Goal: Task Accomplishment & Management: Complete application form

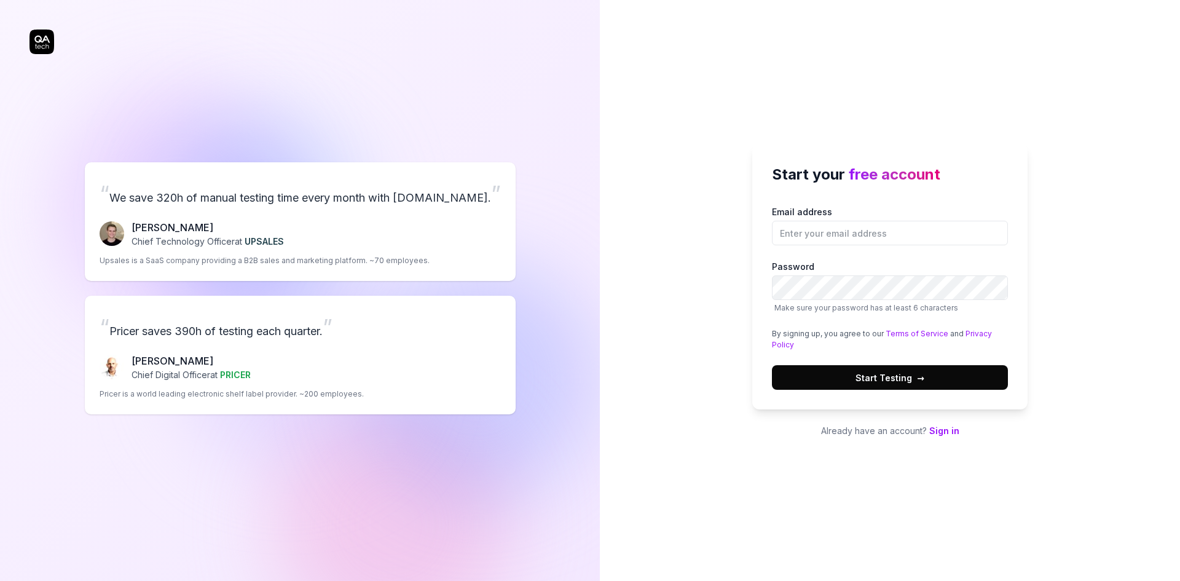
click at [943, 432] on link "Sign in" at bounding box center [945, 430] width 30 height 10
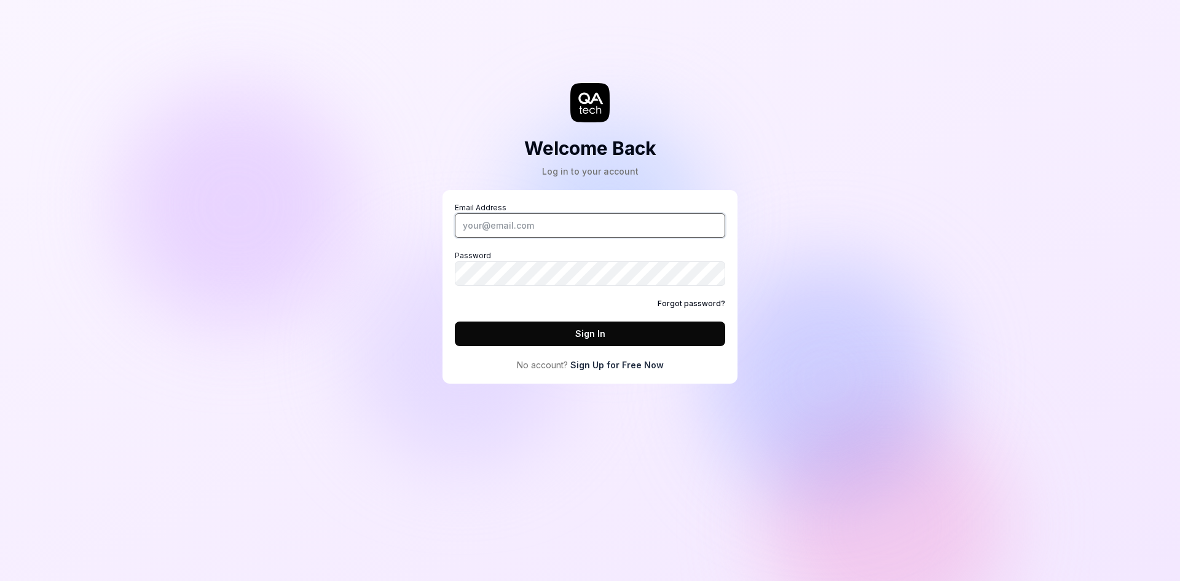
click at [498, 224] on input "Email Address" at bounding box center [590, 225] width 271 height 25
type input "Pranav.patil@dmacq.com"
drag, startPoint x: 578, startPoint y: 230, endPoint x: 476, endPoint y: 228, distance: 102.1
click at [476, 228] on input "Pranav.patil@dmacq.com" at bounding box center [590, 225] width 271 height 25
click at [586, 231] on input "Pranav.patil@dmacq.com" at bounding box center [590, 225] width 271 height 25
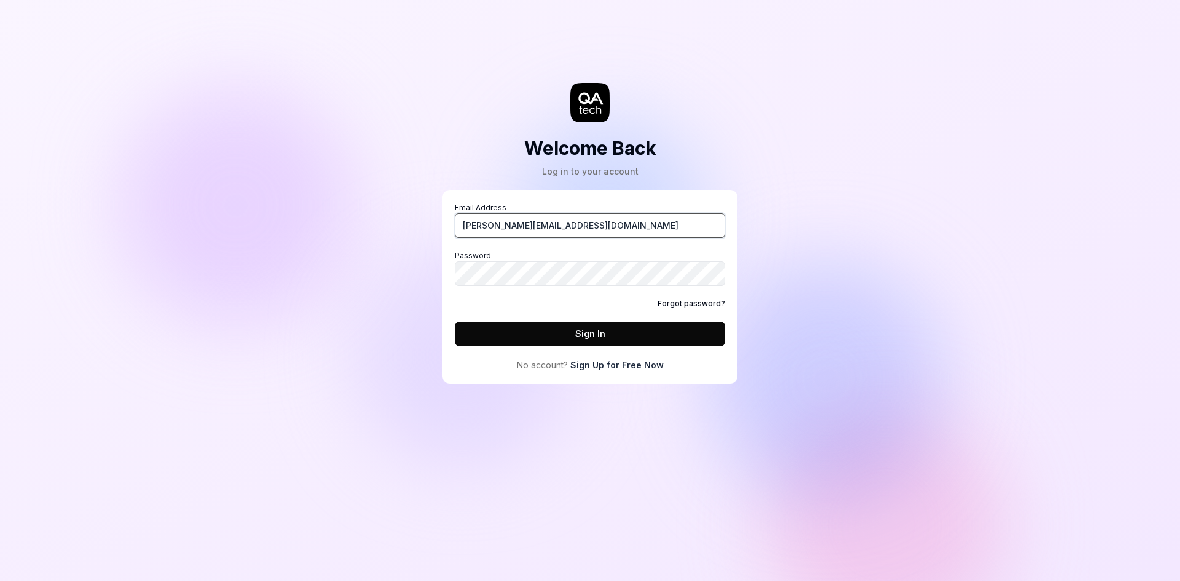
drag, startPoint x: 585, startPoint y: 228, endPoint x: 405, endPoint y: 214, distance: 181.3
click at [405, 214] on div "Welcome Back Log in to your account Email Address Pranav.patil@dmacq.com Passwo…" at bounding box center [590, 290] width 1180 height 581
click at [619, 369] on link "Sign Up for Free Now" at bounding box center [617, 364] width 93 height 13
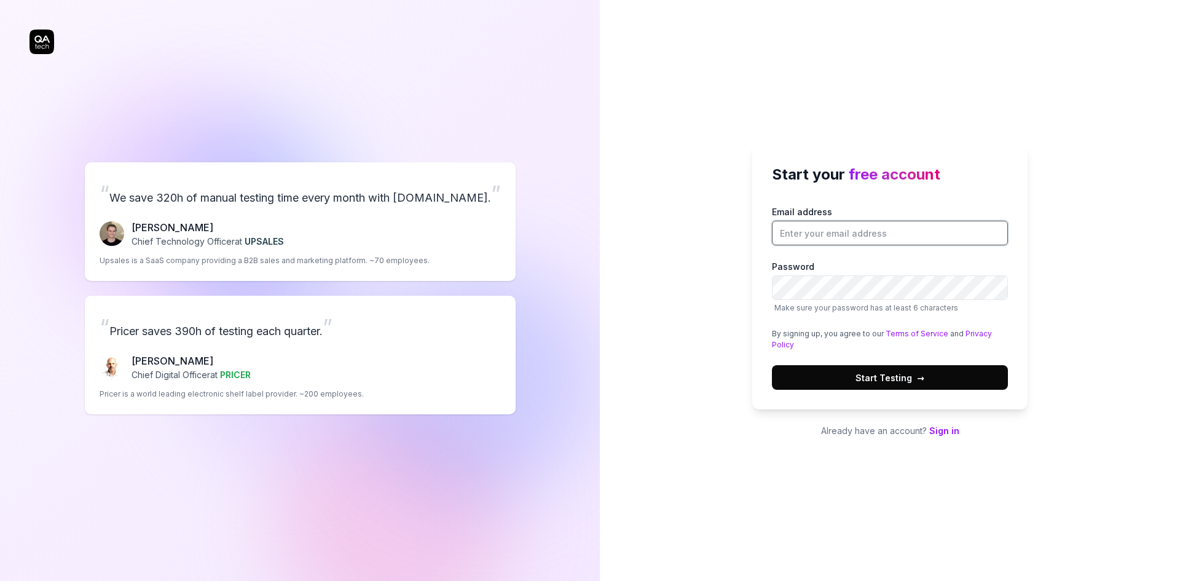
click at [807, 230] on input "Email address" at bounding box center [890, 233] width 236 height 25
click at [844, 235] on input "pranavpatil2823@gmail.com" at bounding box center [890, 233] width 236 height 25
click at [848, 234] on input "pranavpatil2823@gmail.com" at bounding box center [890, 233] width 236 height 25
type input "[EMAIL_ADDRESS][DOMAIN_NAME]"
click at [896, 381] on span "Start Testing →" at bounding box center [890, 377] width 69 height 13
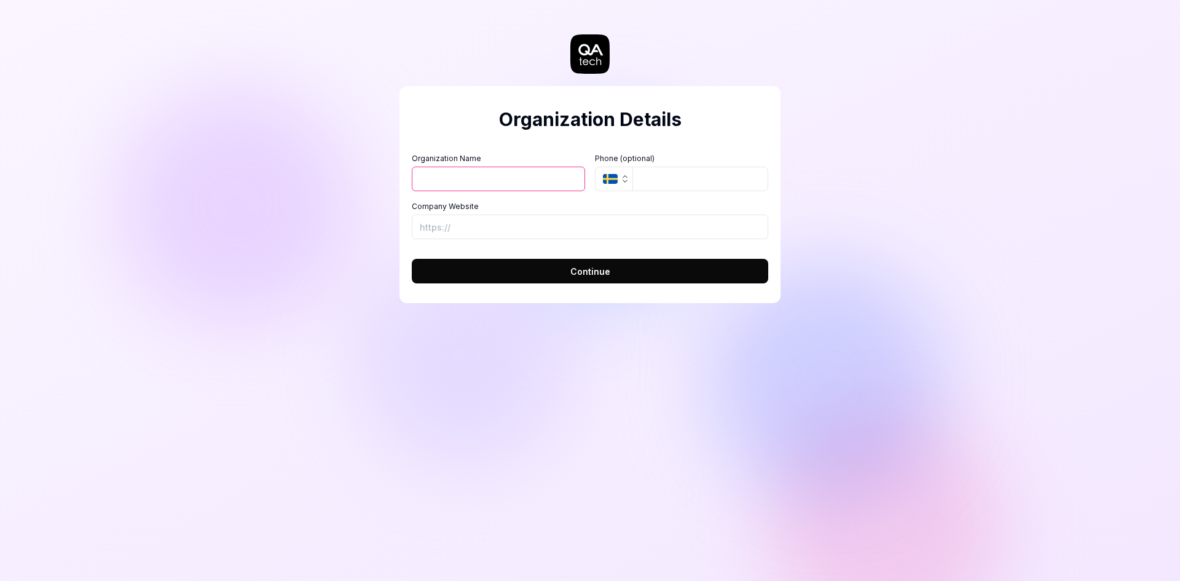
click at [463, 181] on input "Organization Name" at bounding box center [498, 179] width 173 height 25
click at [626, 186] on button "SE" at bounding box center [614, 179] width 38 height 25
click at [474, 185] on input "Patil" at bounding box center [498, 179] width 173 height 25
drag, startPoint x: 462, startPoint y: 175, endPoint x: 397, endPoint y: 188, distance: 66.3
click at [397, 188] on div "Organization Details Organization Name Patil Organization Logo (Square minimum …" at bounding box center [590, 290] width 1180 height 581
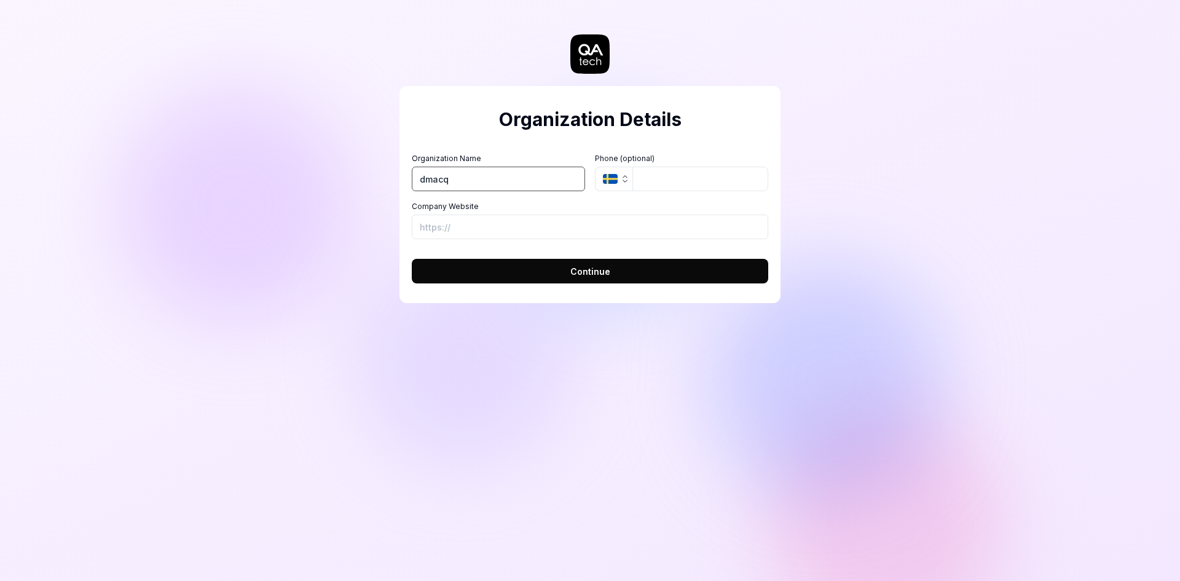
type input "dmacq"
click at [535, 230] on input "Company Website" at bounding box center [590, 227] width 357 height 25
paste input "[URL][DOMAIN_NAME]"
type input "[URL][DOMAIN_NAME]"
drag, startPoint x: 661, startPoint y: 184, endPoint x: 643, endPoint y: 185, distance: 17.9
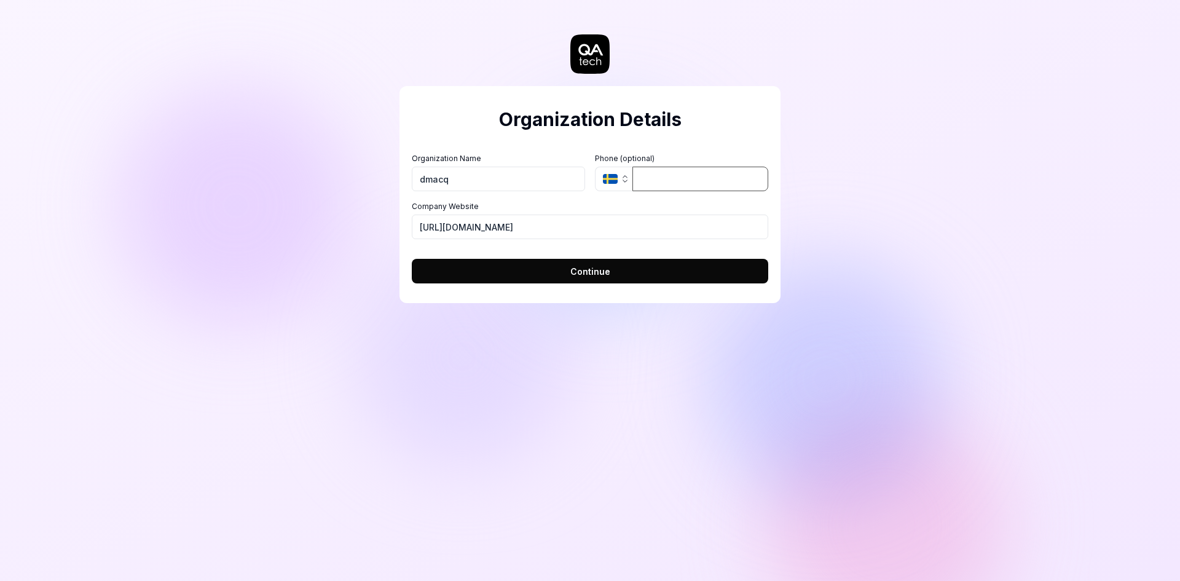
click at [650, 184] on input "tel" at bounding box center [701, 179] width 136 height 25
click at [607, 266] on span "Continue" at bounding box center [591, 271] width 40 height 13
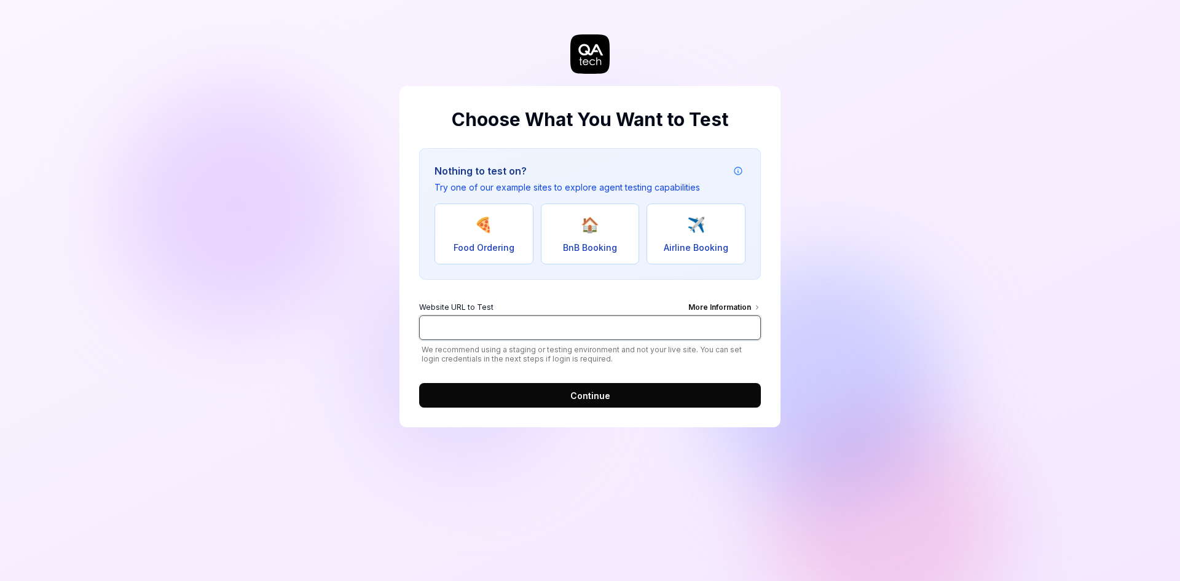
click at [479, 323] on input "Website URL to Test More Information" at bounding box center [590, 327] width 342 height 25
click at [451, 333] on input "Website URL to Test More Information" at bounding box center [590, 327] width 342 height 25
click at [454, 326] on input "Website URL to Test More Information" at bounding box center [590, 327] width 342 height 25
paste input "[URL][DOMAIN_NAME]"
click at [497, 251] on span "Food Ordering" at bounding box center [484, 247] width 61 height 13
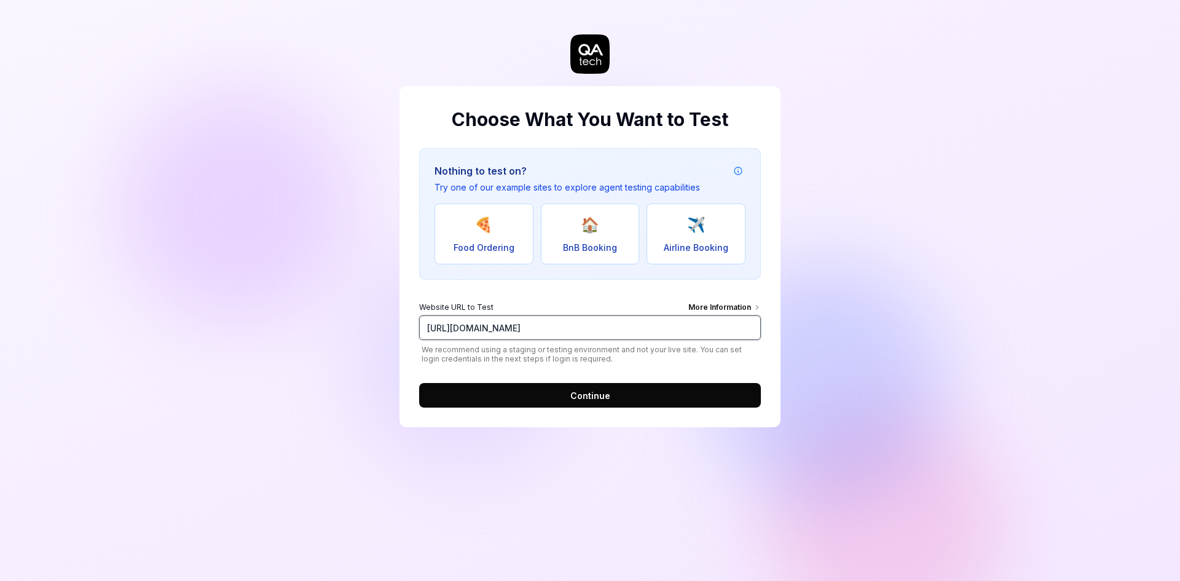
click at [562, 317] on input "[URL][DOMAIN_NAME]" at bounding box center [590, 327] width 342 height 25
drag, startPoint x: 587, startPoint y: 336, endPoint x: 365, endPoint y: 315, distance: 223.0
click at [365, 315] on div "Choose What You Want to Test Nothing to test on? Try one of our example sites t…" at bounding box center [590, 290] width 1180 height 581
paste input "[DOMAIN_NAME]"
type input "[URL][DOMAIN_NAME]"
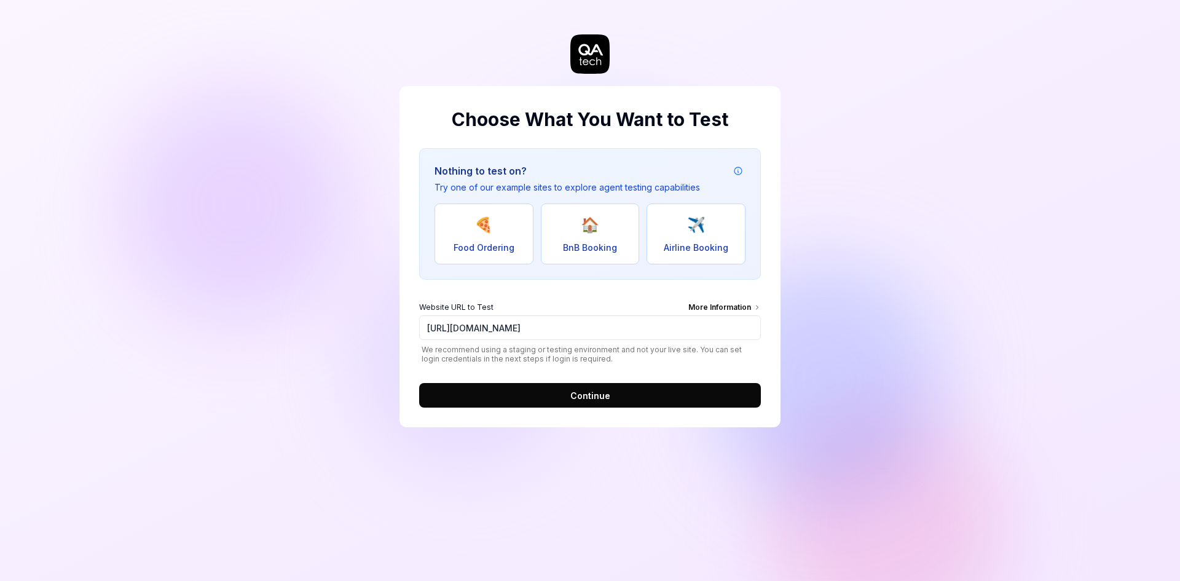
click at [594, 403] on button "Continue" at bounding box center [590, 395] width 342 height 25
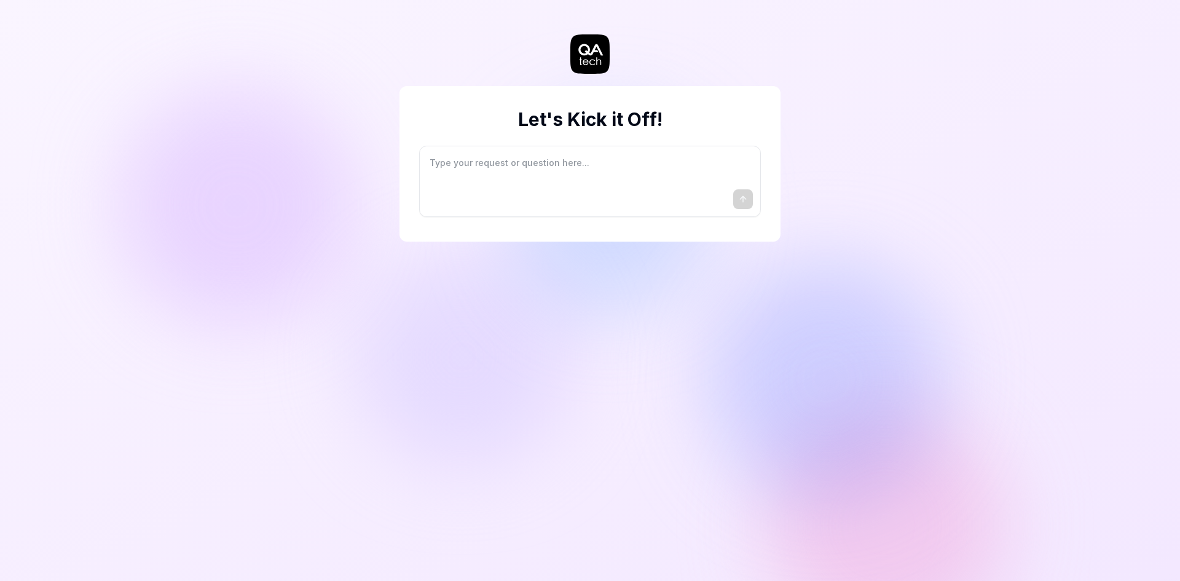
type textarea "*"
type textarea "I"
type textarea "*"
type textarea "I"
type textarea "*"
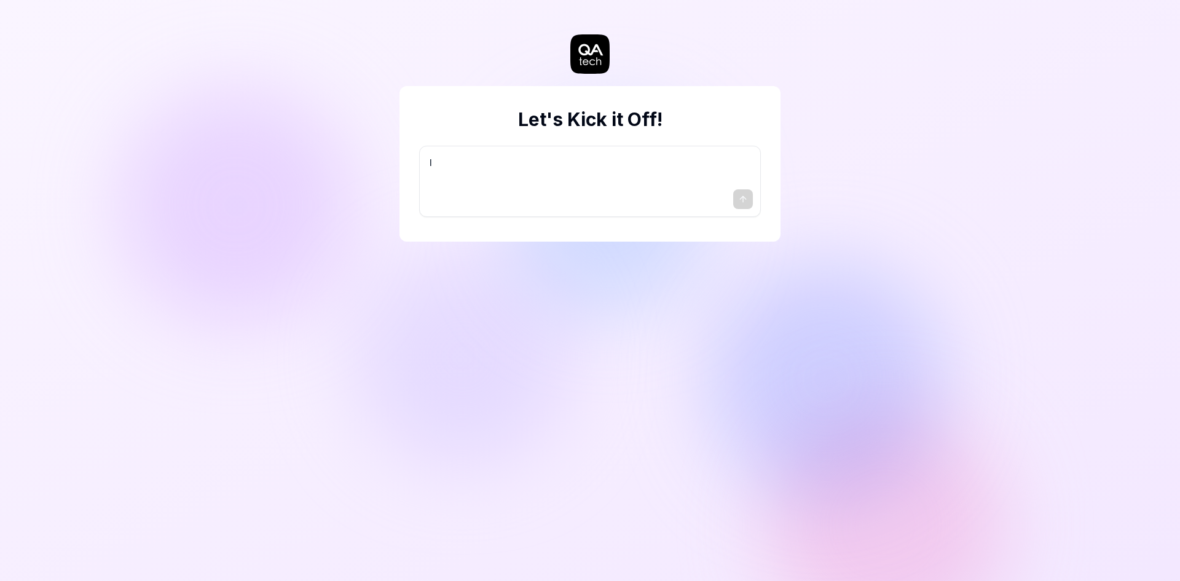
type textarea "I w"
type textarea "*"
type textarea "I wa"
type textarea "*"
type textarea "I wan"
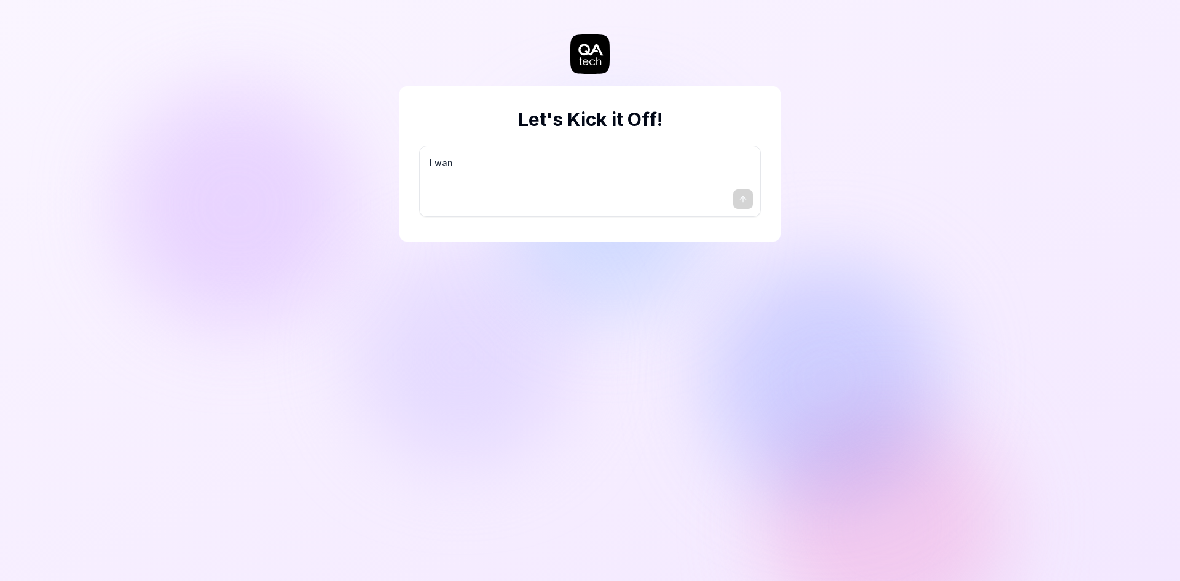
type textarea "*"
type textarea "I want"
type textarea "*"
type textarea "I want"
type textarea "*"
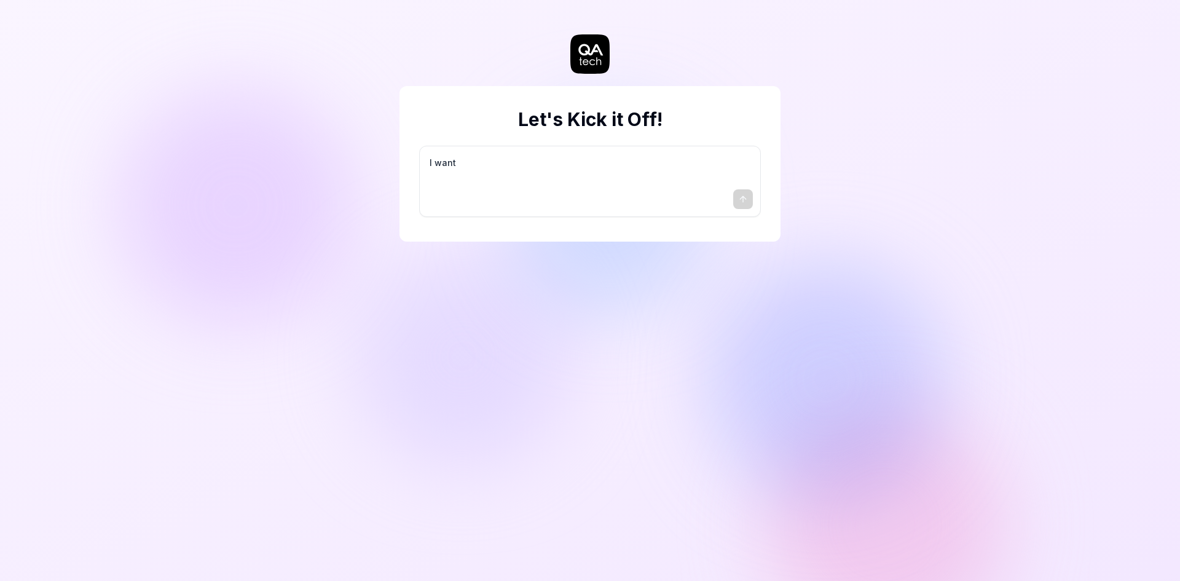
type textarea "I want a"
type textarea "*"
type textarea "I want a"
type textarea "*"
type textarea "I want a g"
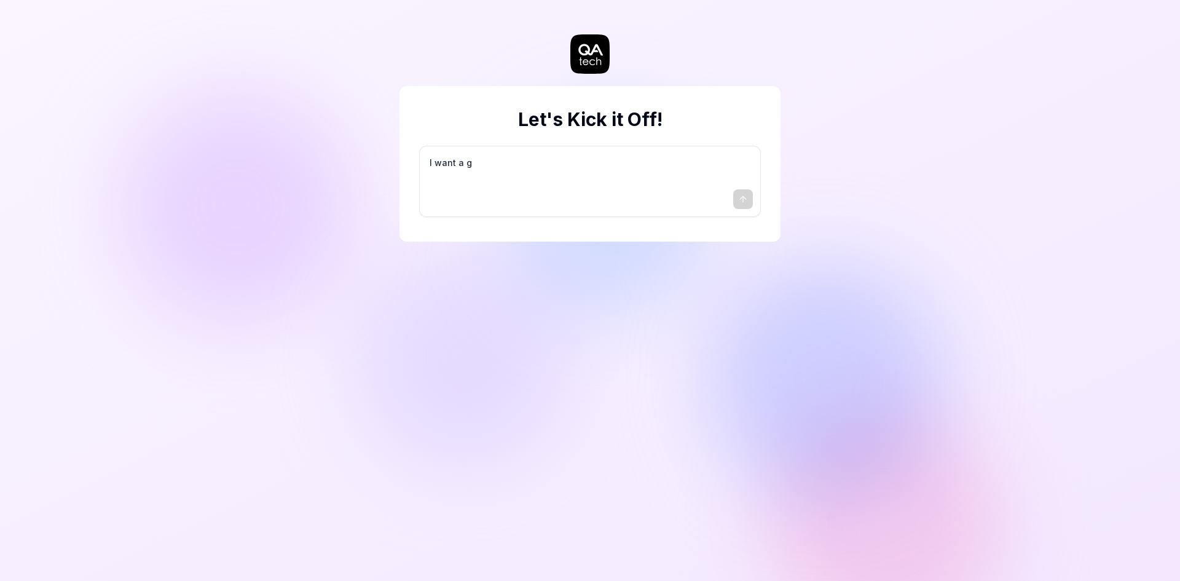
type textarea "*"
type textarea "I want a go"
type textarea "*"
type textarea "I want a goo"
type textarea "*"
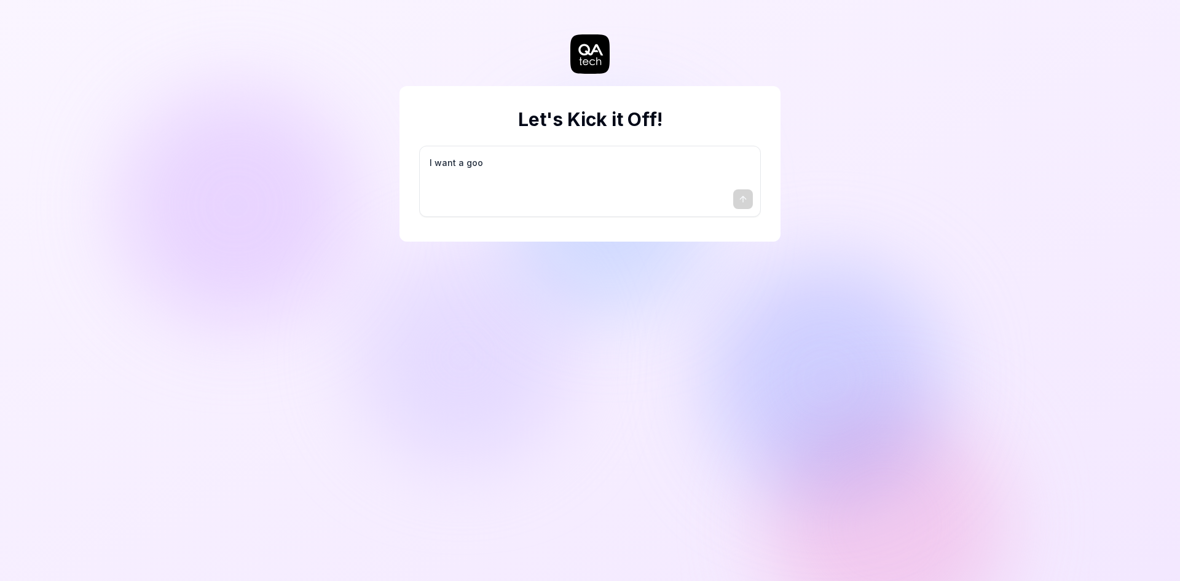
type textarea "I want a good"
type textarea "*"
type textarea "I want a good"
type textarea "*"
type textarea "I want a good t"
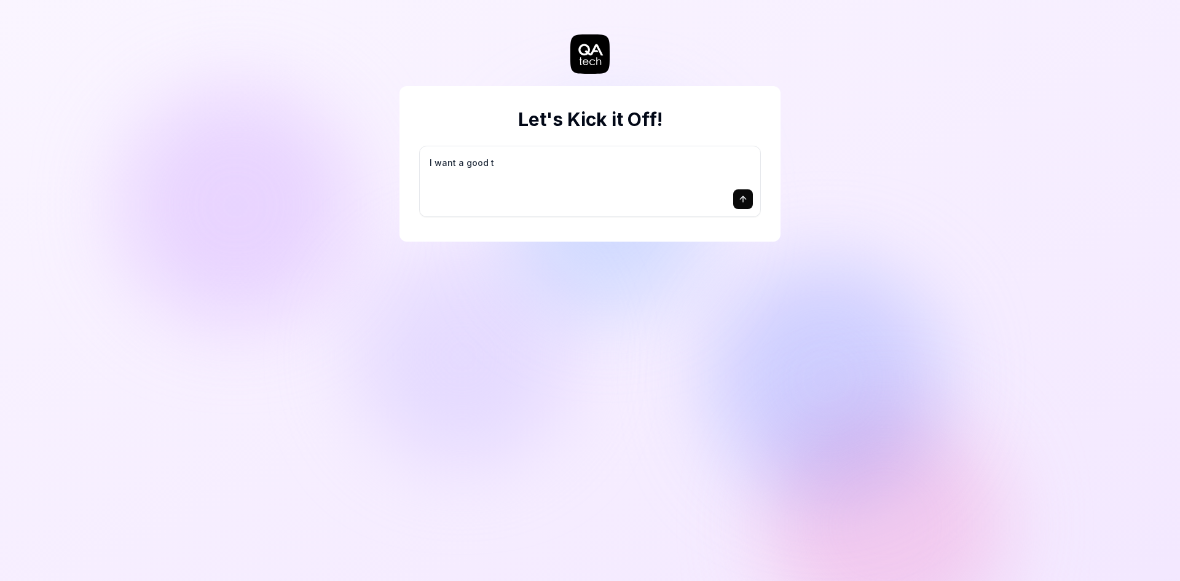
type textarea "*"
type textarea "I want a good te"
type textarea "*"
type textarea "I want a good tes"
type textarea "*"
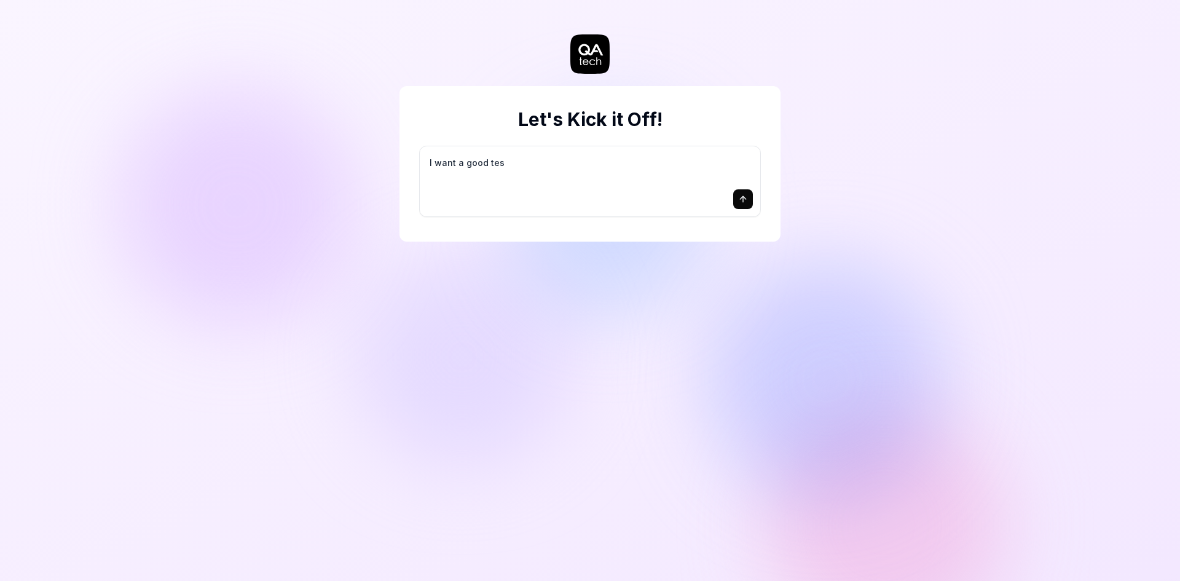
type textarea "I want a good test"
type textarea "*"
type textarea "I want a good test"
type textarea "*"
type textarea "I want a good test s"
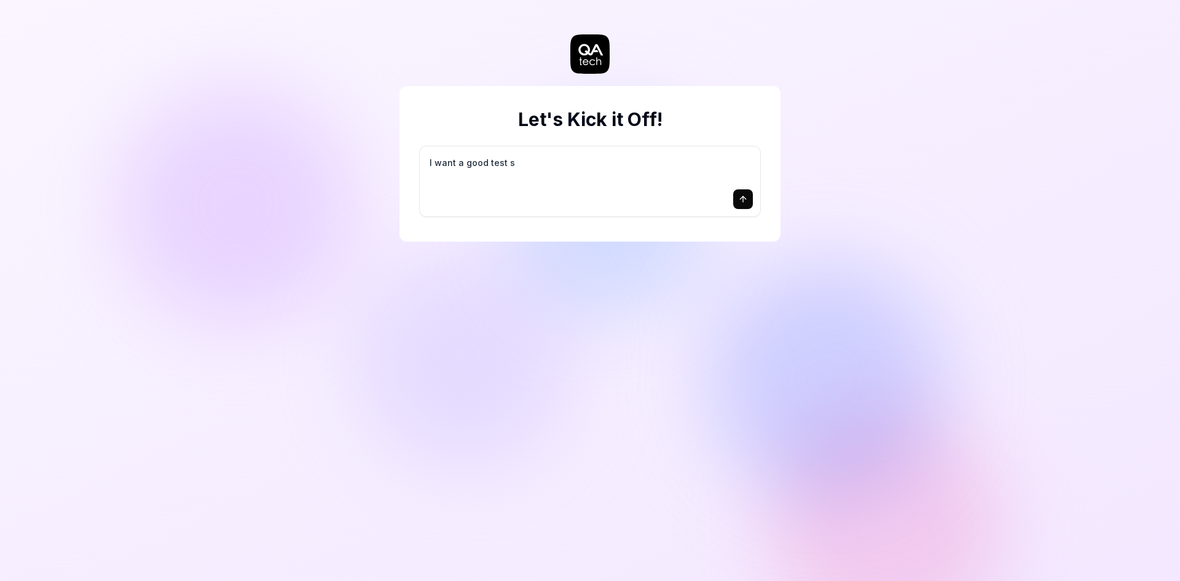
type textarea "*"
type textarea "I want a good test se"
type textarea "*"
type textarea "I want a good test set"
type textarea "*"
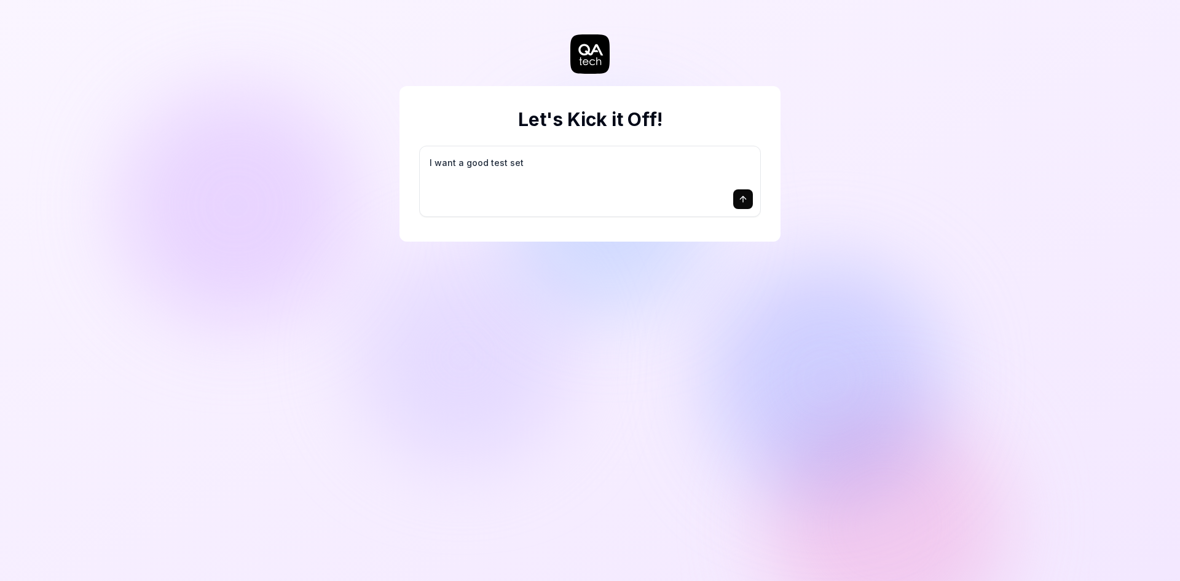
type textarea "I want a good test setu"
type textarea "*"
type textarea "I want a good test setup"
type textarea "*"
type textarea "I want a good test setup"
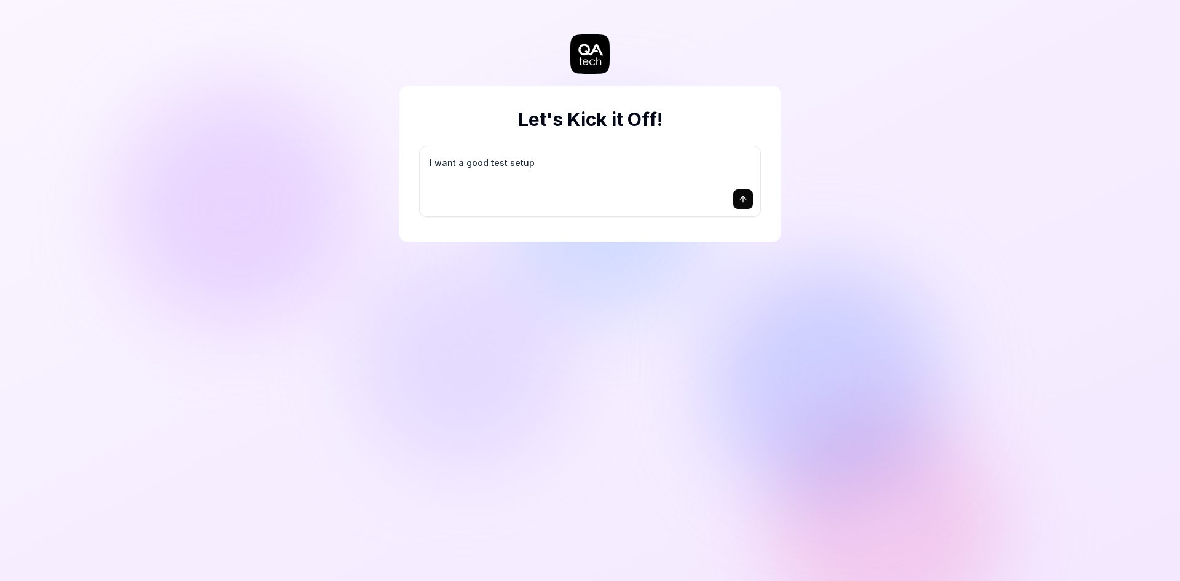
type textarea "*"
type textarea "I want a good test setup f"
type textarea "*"
type textarea "I want a good test setup fo"
type textarea "*"
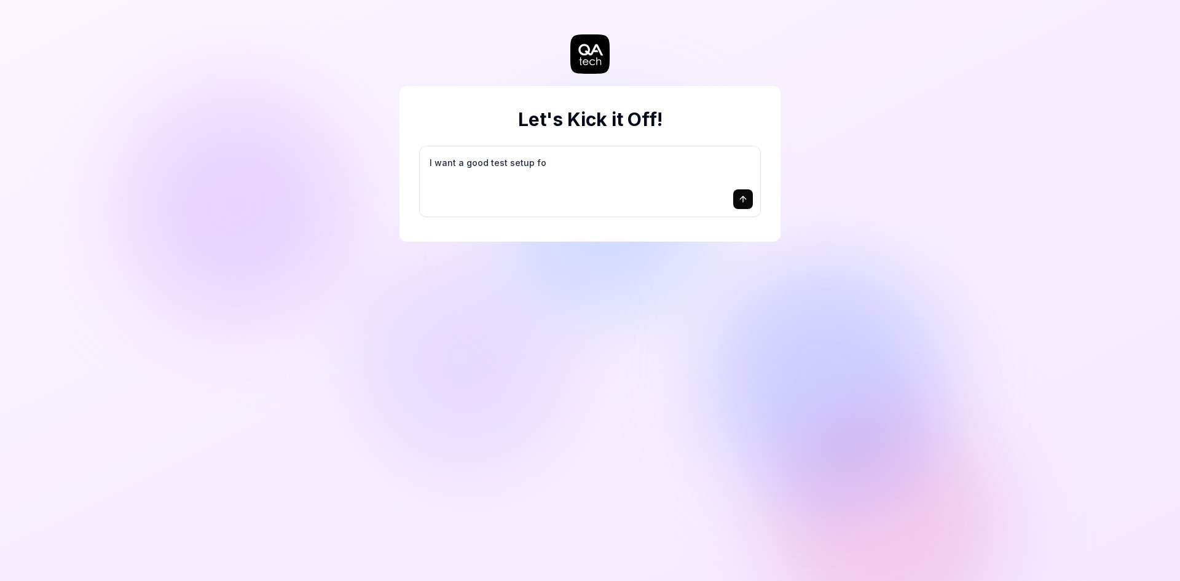
type textarea "I want a good test setup for"
type textarea "*"
type textarea "I want a good test setup for"
type textarea "*"
type textarea "I want a good test setup for m"
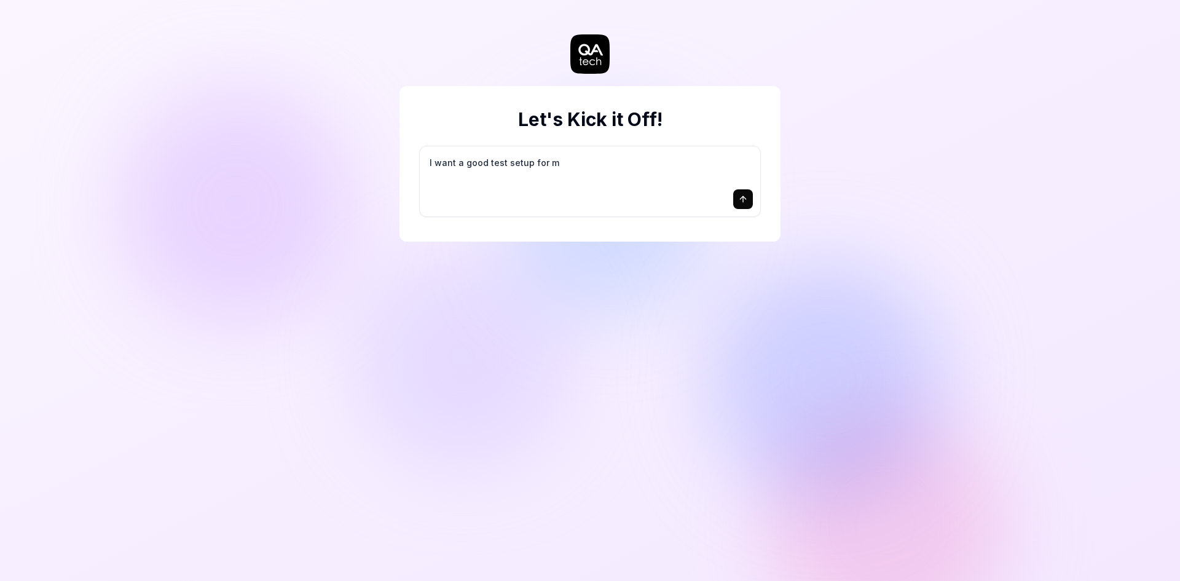
type textarea "*"
type textarea "I want a good test setup for my"
type textarea "*"
type textarea "I want a good test setup for my"
type textarea "*"
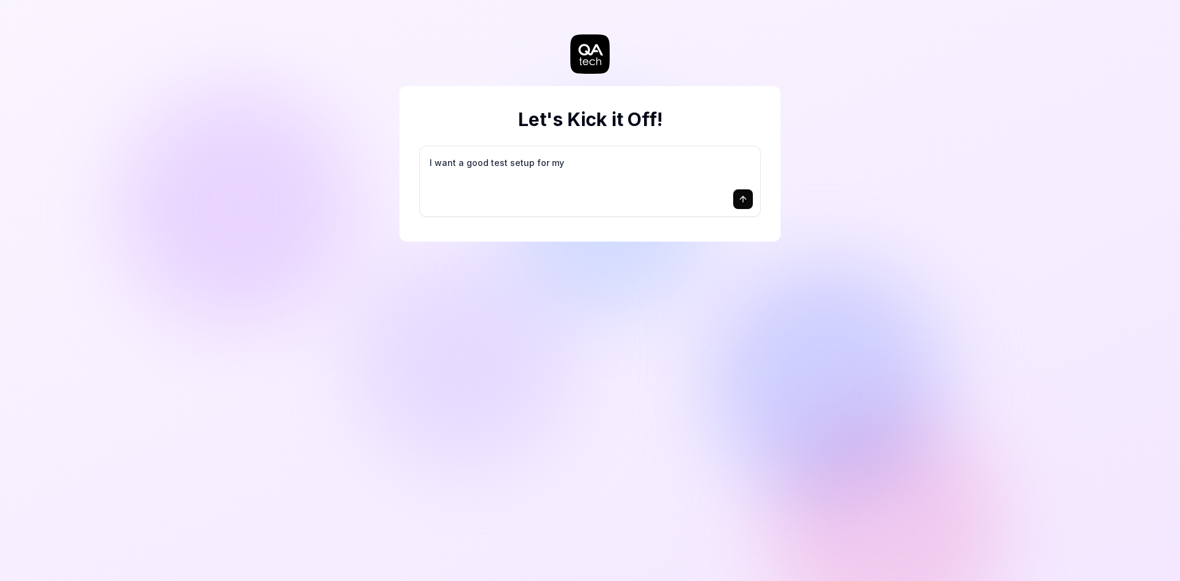
type textarea "I want a good test setup for my s"
type textarea "*"
type textarea "I want a good test setup for my si"
type textarea "*"
type textarea "I want a good test setup for my sit"
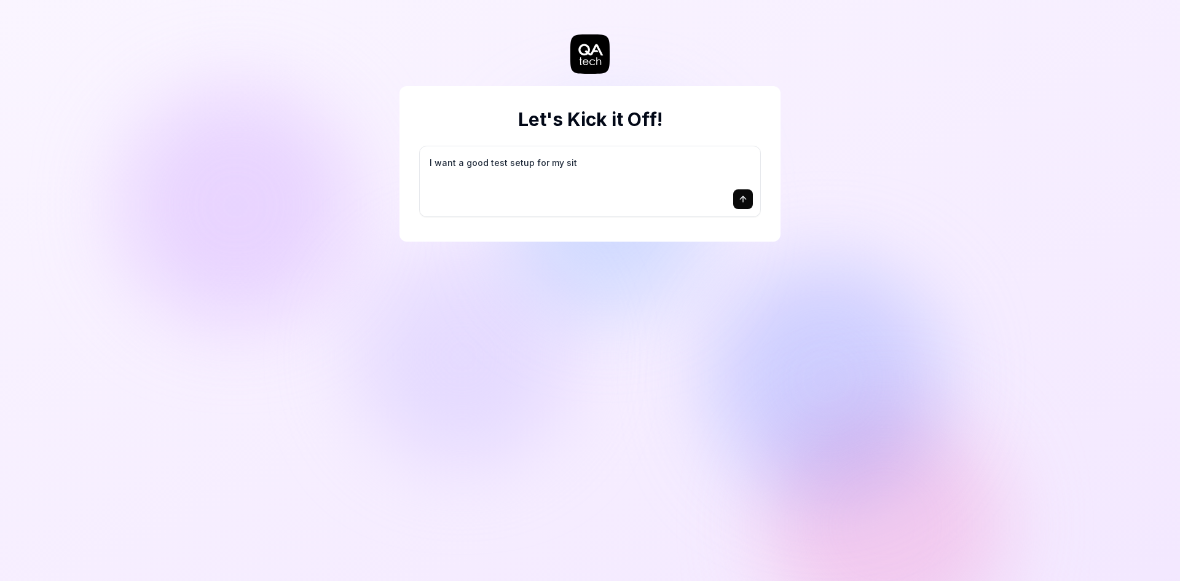
type textarea "*"
type textarea "I want a good test setup for my site"
type textarea "*"
type textarea "I want a good test setup for my site"
type textarea "*"
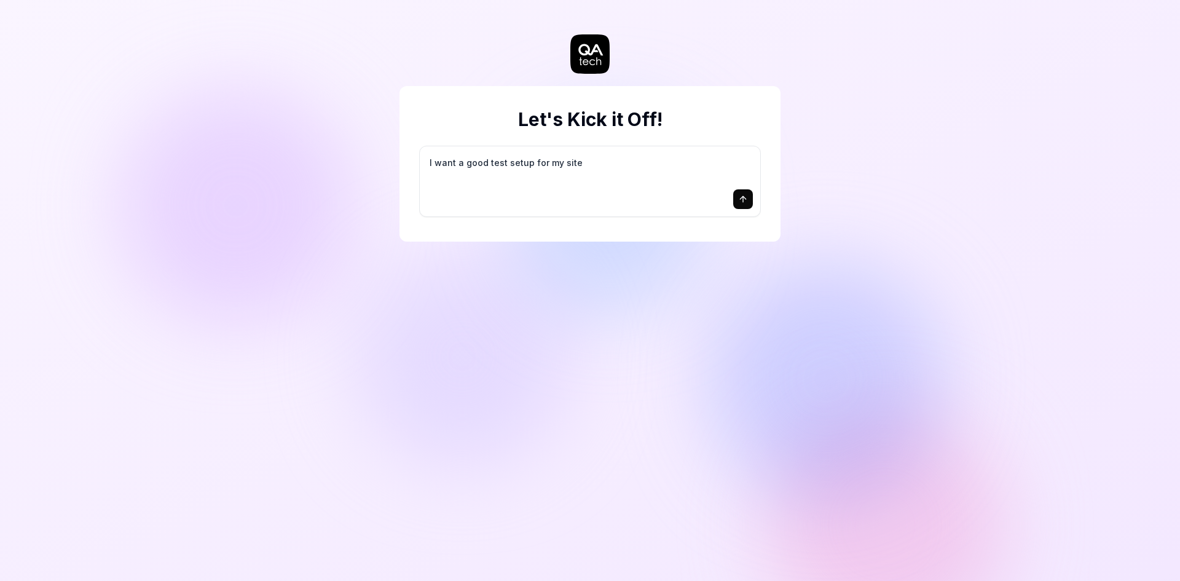
type textarea "I want a good test setup for my site -"
type textarea "*"
type textarea "I want a good test setup for my site -"
type textarea "*"
type textarea "I want a good test setup for my site - h"
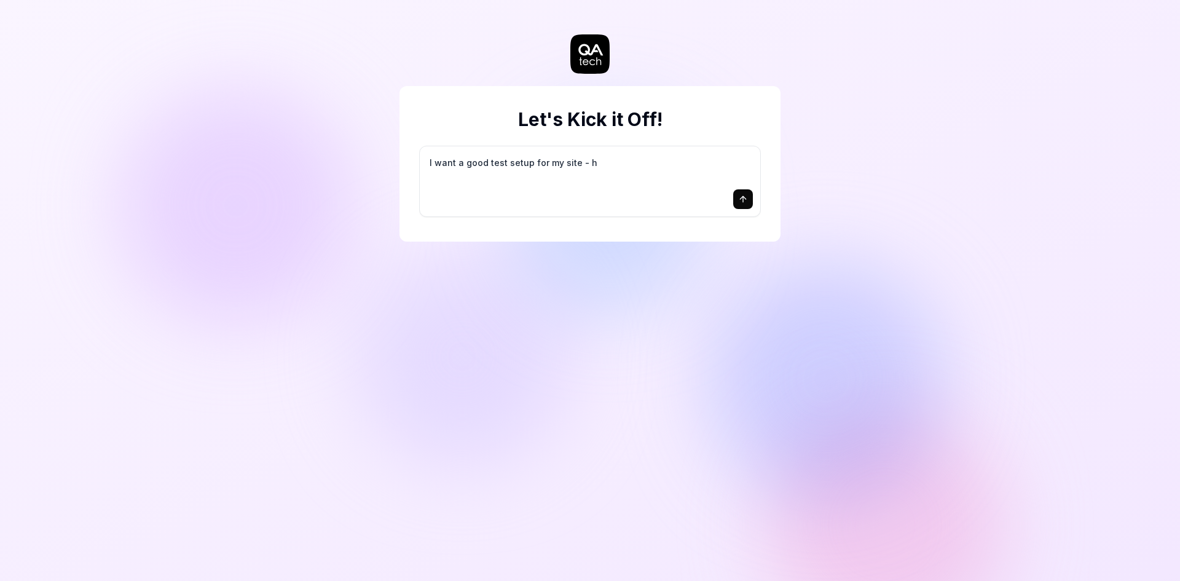
type textarea "*"
type textarea "I want a good test setup for my site - he"
type textarea "*"
type textarea "I want a good test setup for my site - hel"
type textarea "*"
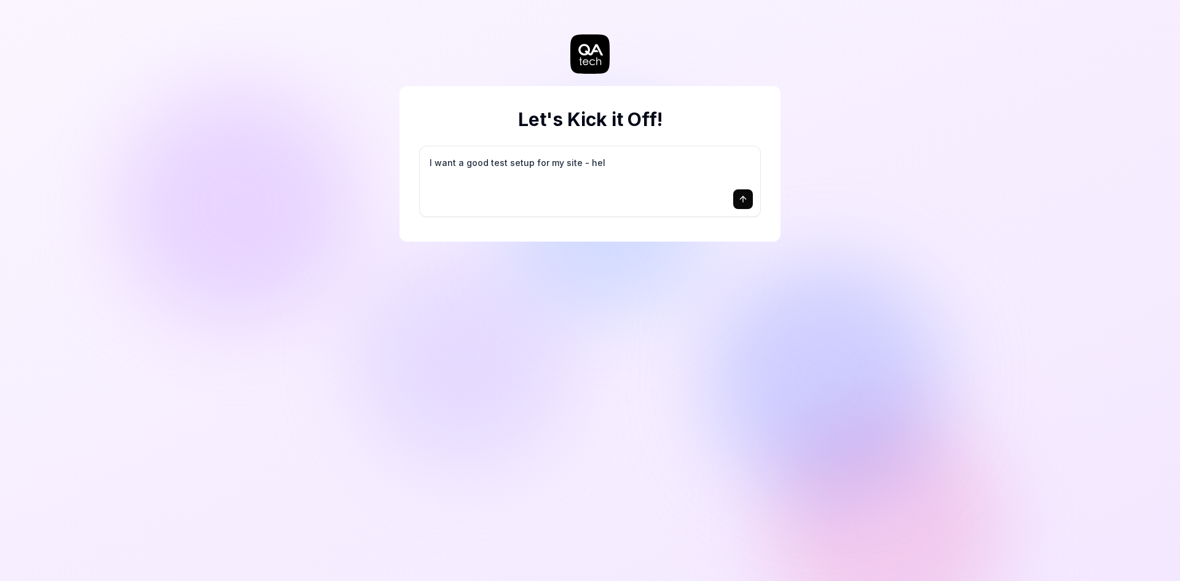
type textarea "I want a good test setup for my site - help"
type textarea "*"
type textarea "I want a good test setup for my site - help"
type textarea "*"
type textarea "I want a good test setup for my site - help m"
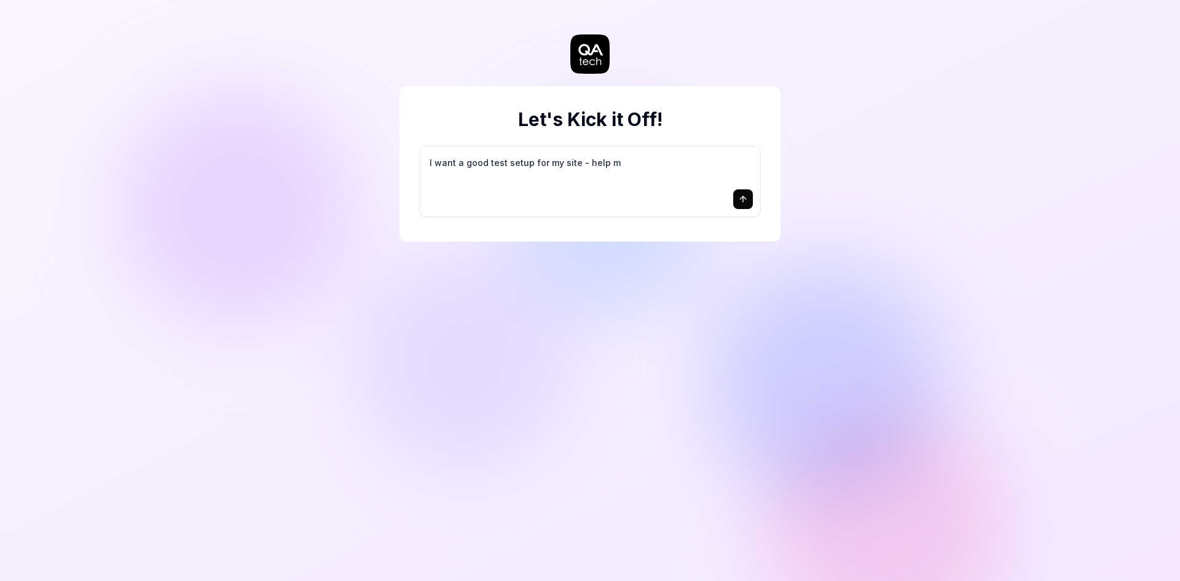
type textarea "*"
type textarea "I want a good test setup for my site - help me"
type textarea "*"
type textarea "I want a good test setup for my site - help me"
type textarea "*"
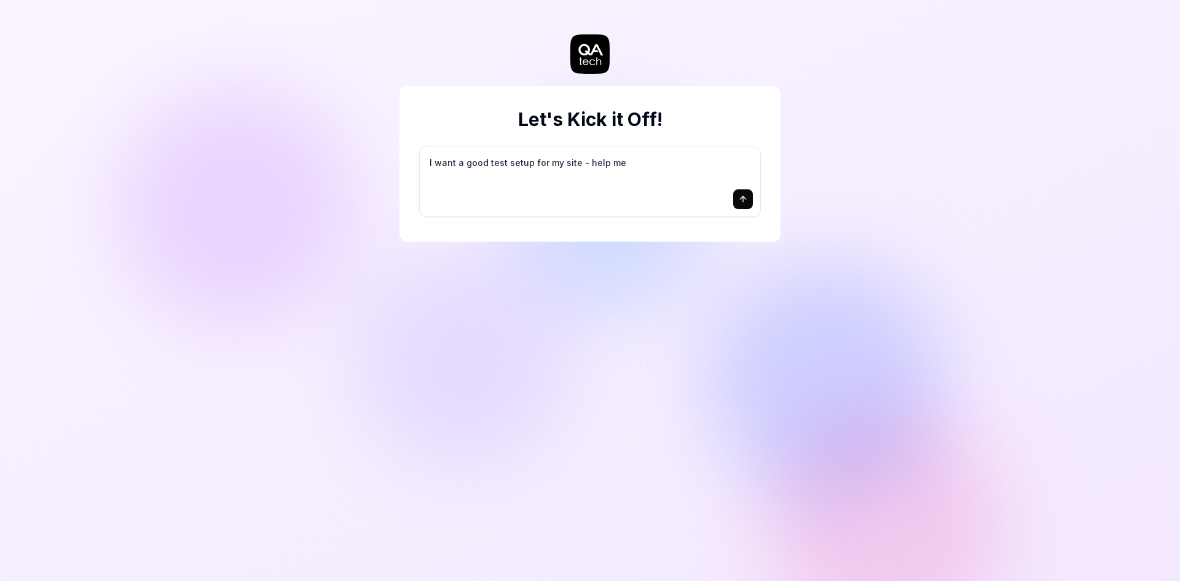
type textarea "I want a good test setup for my site - help me c"
type textarea "*"
type textarea "I want a good test setup for my site - help me cr"
type textarea "*"
type textarea "I want a good test setup for my site - help me cre"
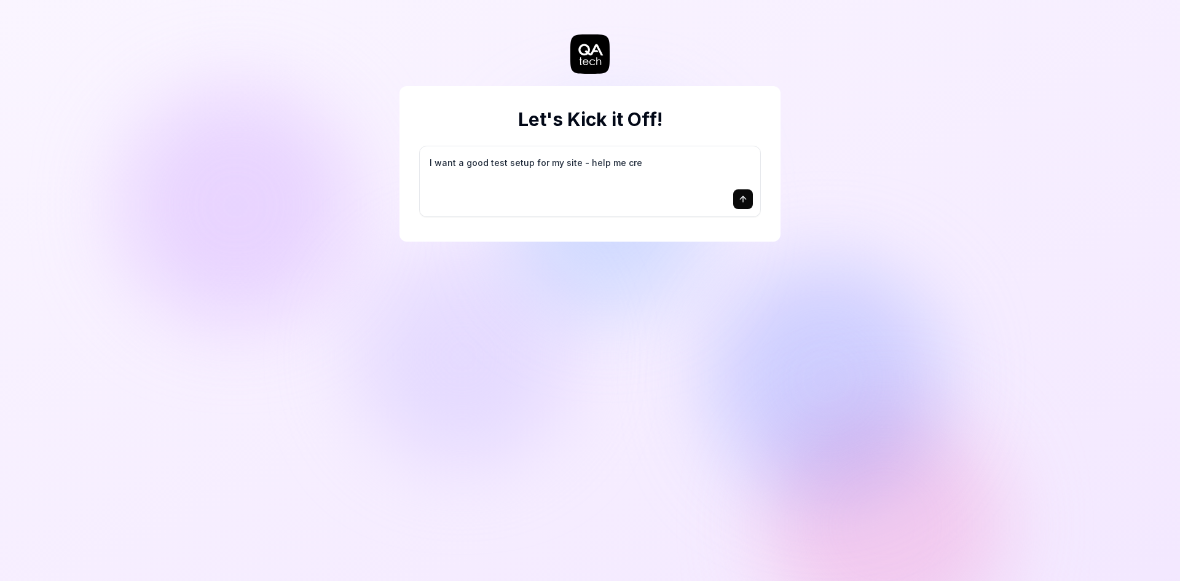
type textarea "*"
type textarea "I want a good test setup for my site - help me crea"
type textarea "*"
type textarea "I want a good test setup for my site - help me creat"
type textarea "*"
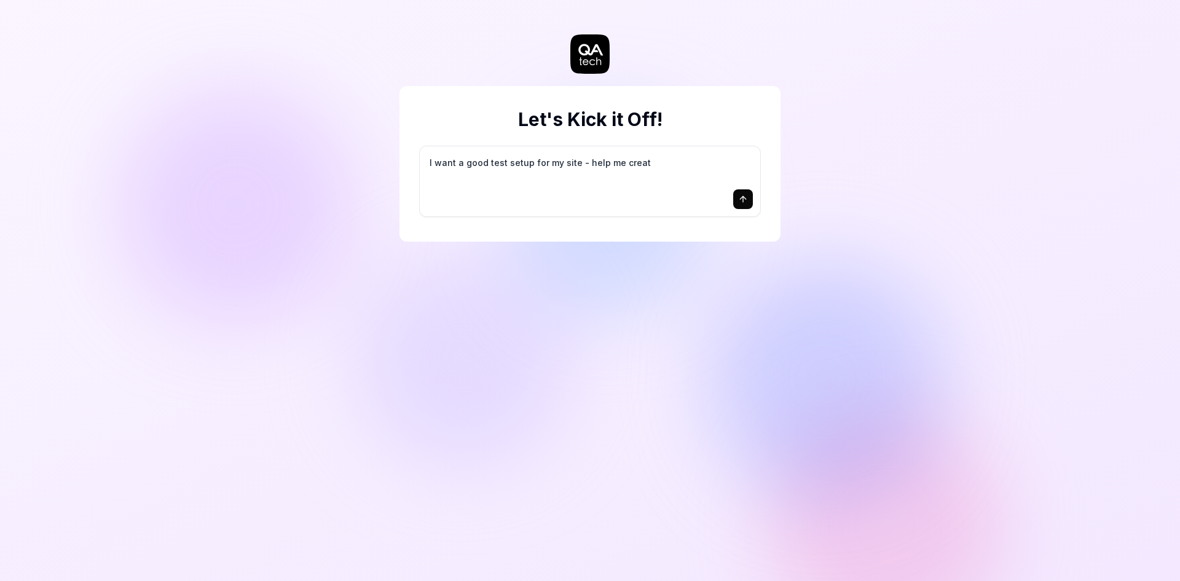
type textarea "I want a good test setup for my site - help me create"
type textarea "*"
type textarea "I want a good test setup for my site - help me create"
type textarea "*"
type textarea "I want a good test setup for my site - help me create t"
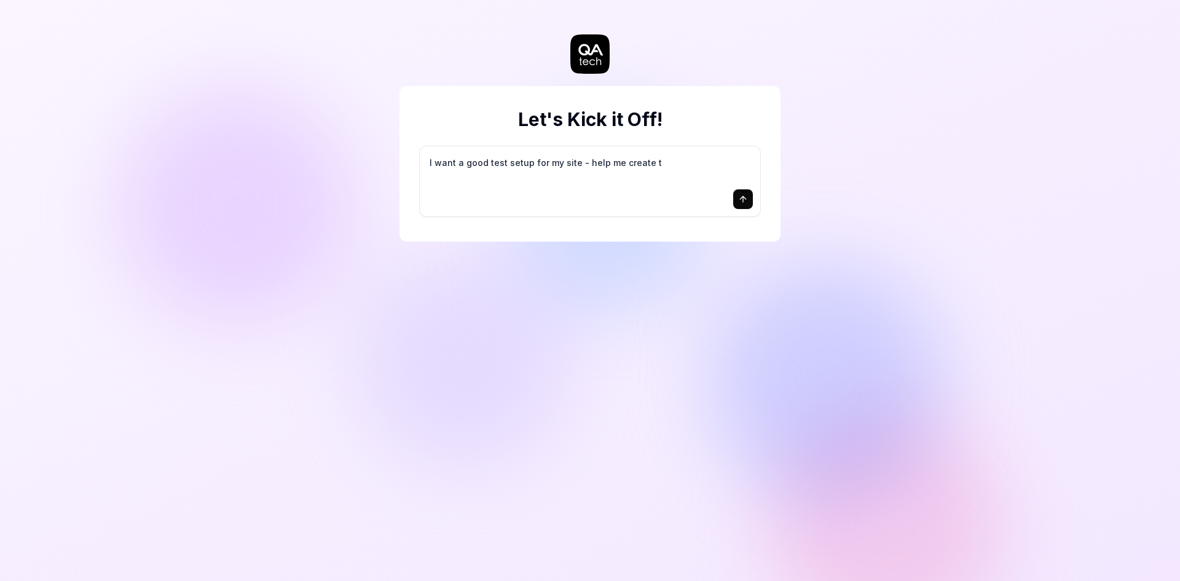
type textarea "*"
type textarea "I want a good test setup for my site - help me create th"
type textarea "*"
type textarea "I want a good test setup for my site - help me create the"
type textarea "*"
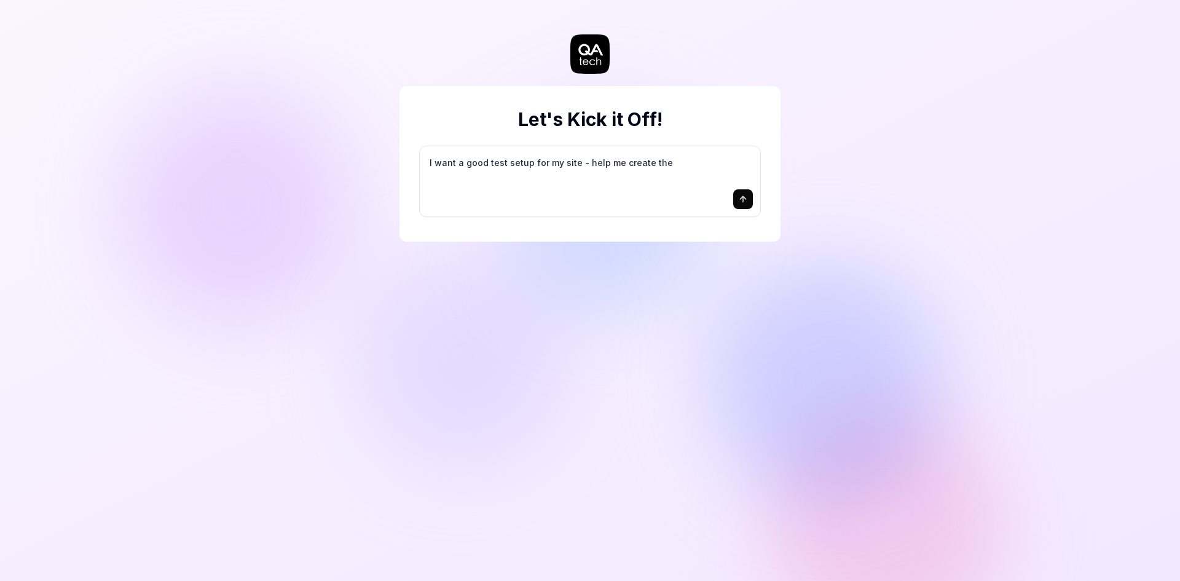
type textarea "I want a good test setup for my site - help me create the"
type textarea "*"
type textarea "I want a good test setup for my site - help me create the f"
type textarea "*"
type textarea "I want a good test setup for my site - help me create the fi"
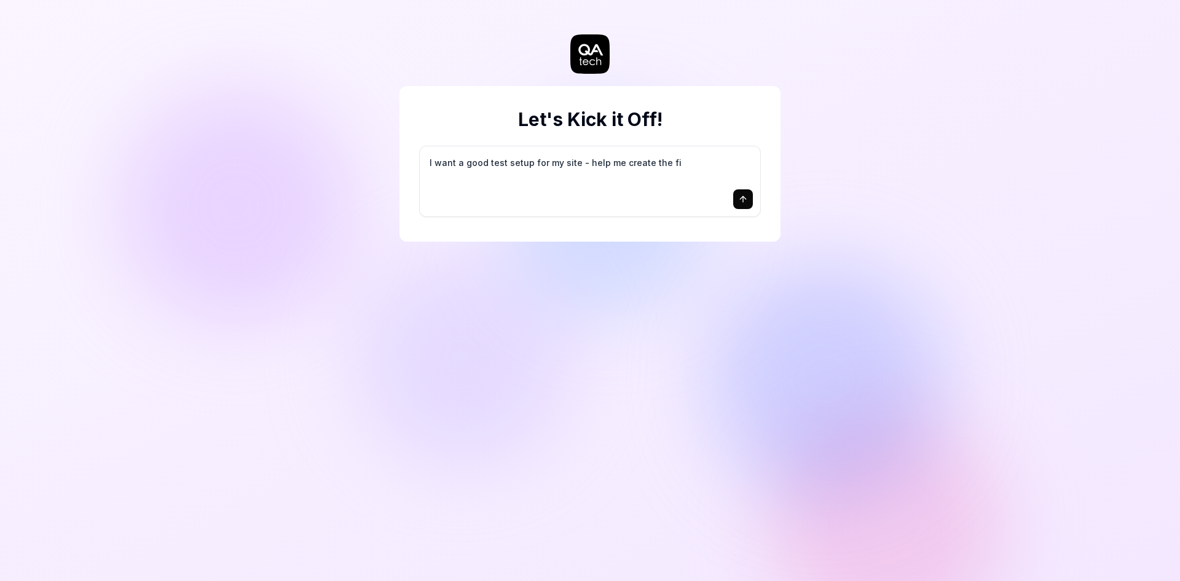
type textarea "*"
type textarea "I want a good test setup for my site - help me create the fir"
type textarea "*"
type textarea "I want a good test setup for my site - help me create the firs"
type textarea "*"
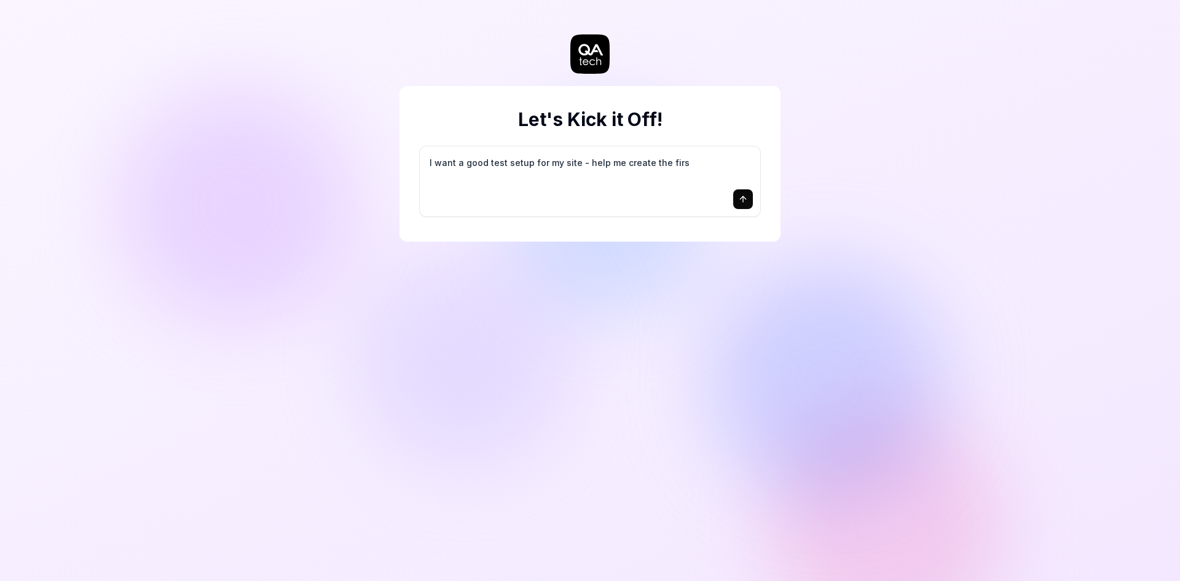
type textarea "I want a good test setup for my site - help me create the first"
type textarea "*"
type textarea "I want a good test setup for my site - help me create the first"
type textarea "*"
type textarea "I want a good test setup for my site - help me create the first 3"
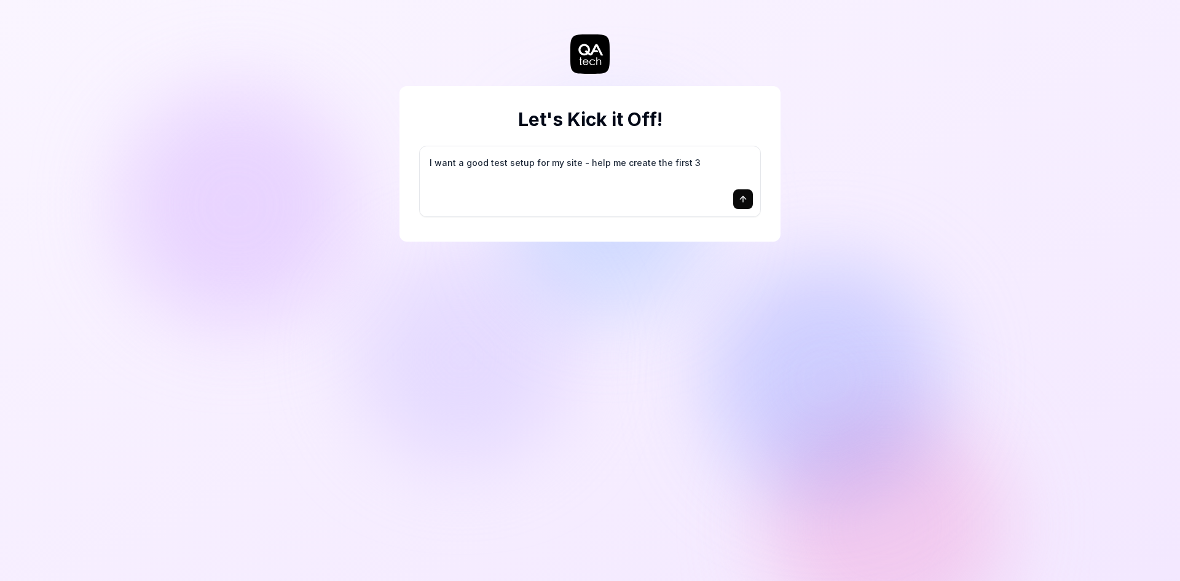
type textarea "*"
type textarea "I want a good test setup for my site - help me create the first 3-"
type textarea "*"
type textarea "I want a good test setup for my site - help me create the first 3-5"
type textarea "*"
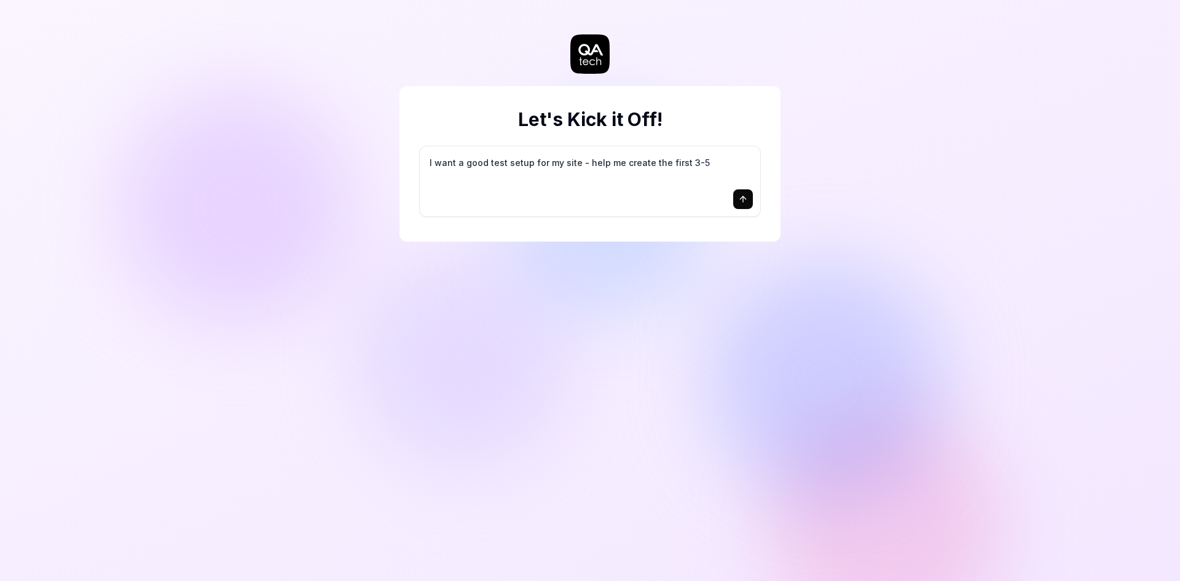
type textarea "I want a good test setup for my site - help me create the first 3-5"
type textarea "*"
type textarea "I want a good test setup for my site - help me create the first 3-5 t"
type textarea "*"
type textarea "I want a good test setup for my site - help me create the first 3-5 te"
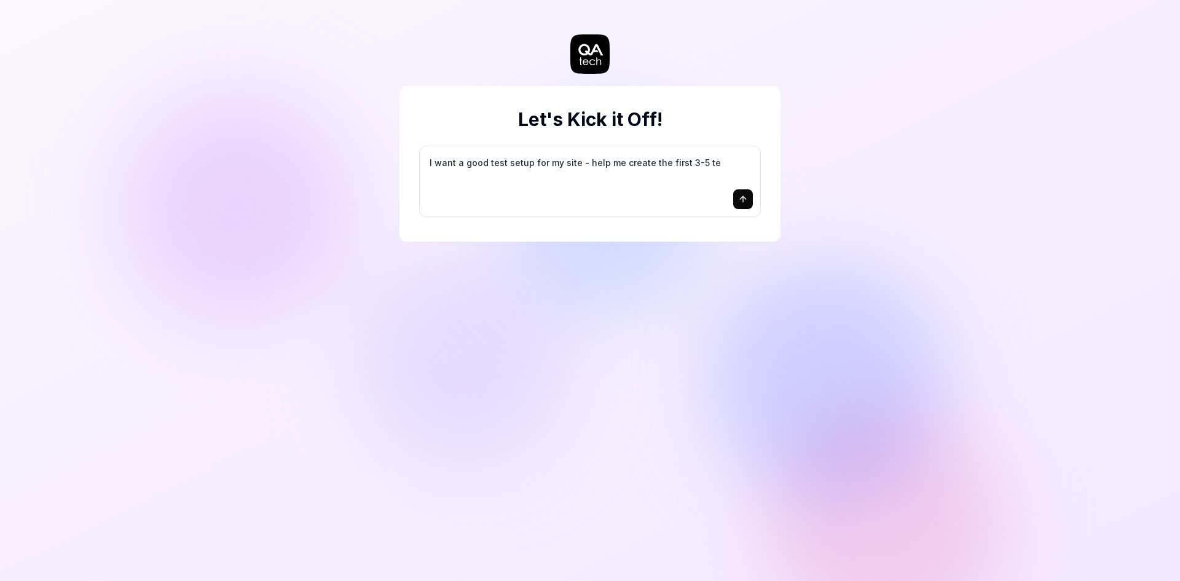
type textarea "*"
type textarea "I want a good test setup for my site - help me create the first 3-5 tes"
type textarea "*"
type textarea "I want a good test setup for my site - help me create the first 3-5 test"
type textarea "*"
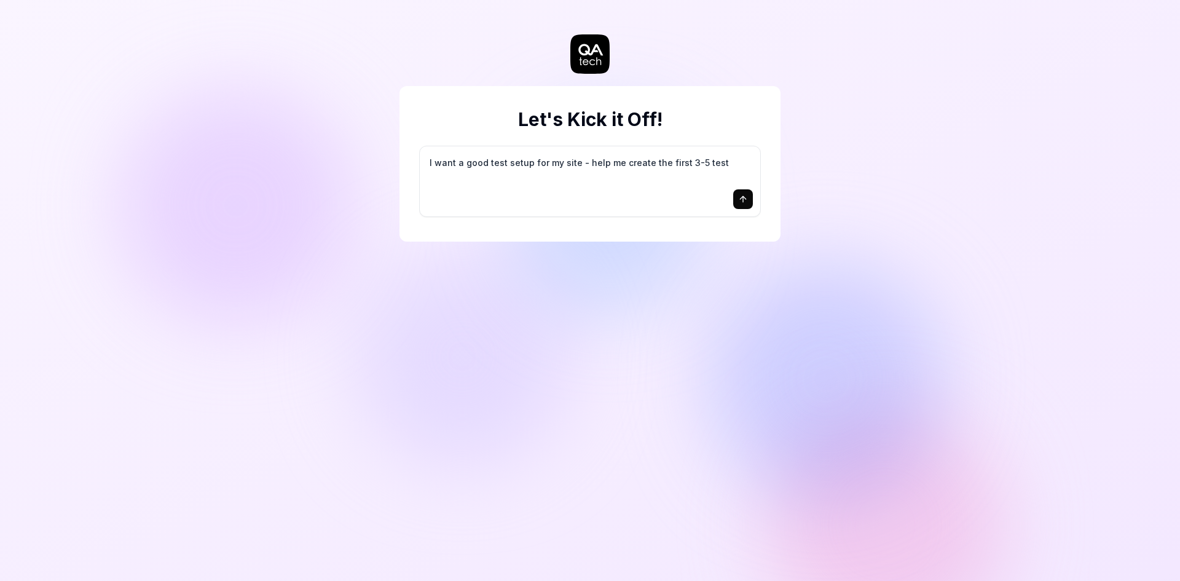
type textarea "I want a good test setup for my site - help me create the first 3-5 test"
type textarea "*"
type textarea "I want a good test setup for my site - help me create the first 3-5 test c"
type textarea "*"
type textarea "I want a good test setup for my site - help me create the first 3-5 test ca"
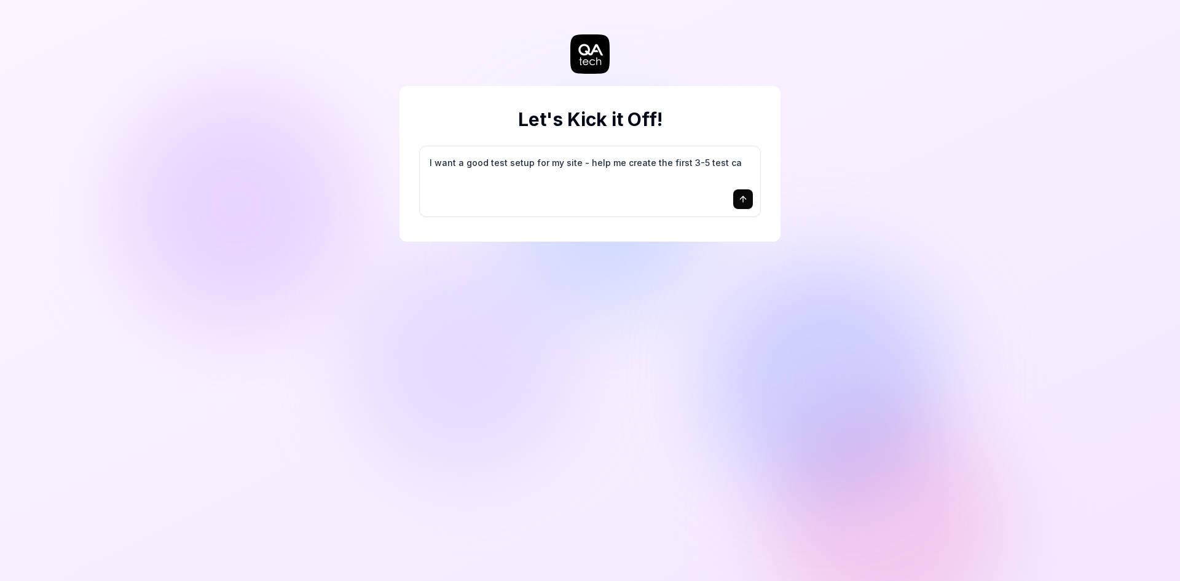
type textarea "*"
type textarea "I want a good test setup for my site - help me create the first 3-5 test cas"
type textarea "*"
type textarea "I want a good test setup for my site - help me create the first 3-5 test case"
type textarea "*"
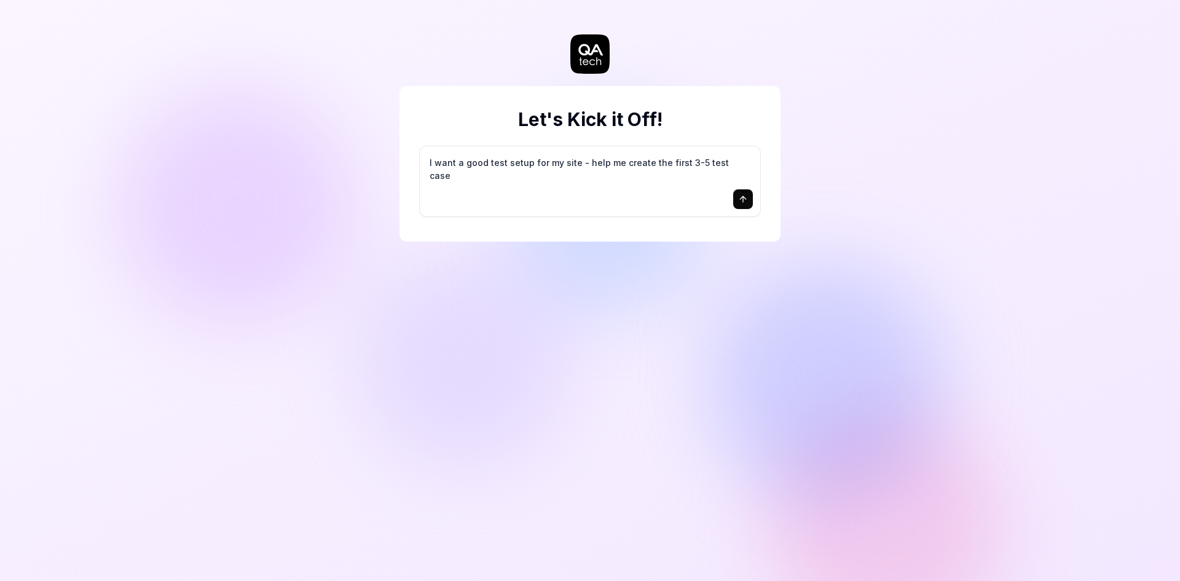
type textarea "I want a good test setup for my site - help me create the first 3-5 test cases"
click at [740, 203] on icon "submit" at bounding box center [743, 199] width 10 height 10
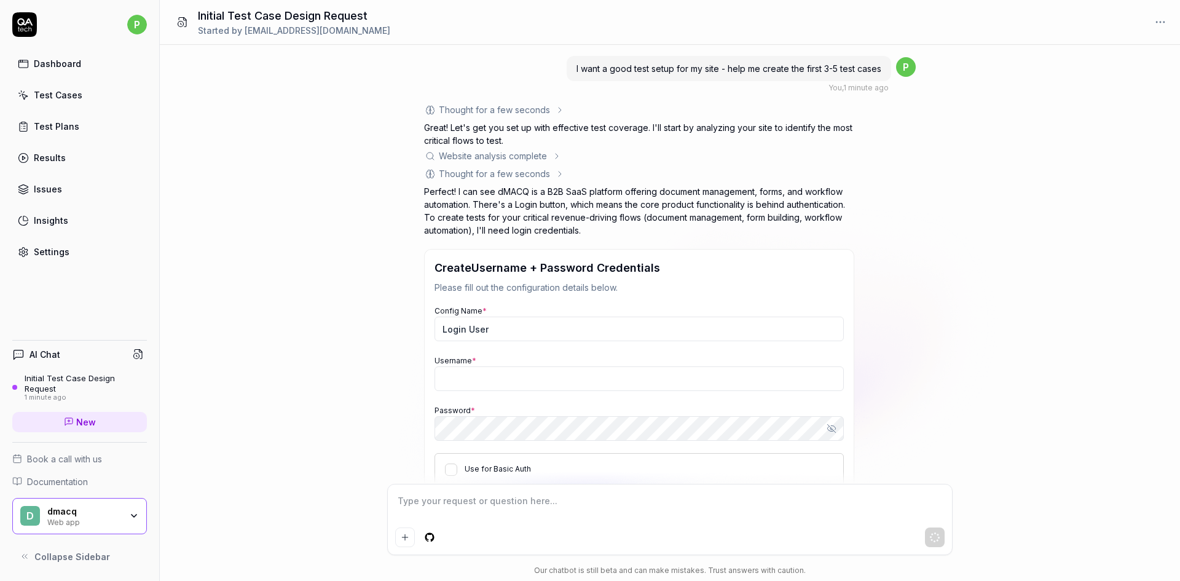
scroll to position [79, 0]
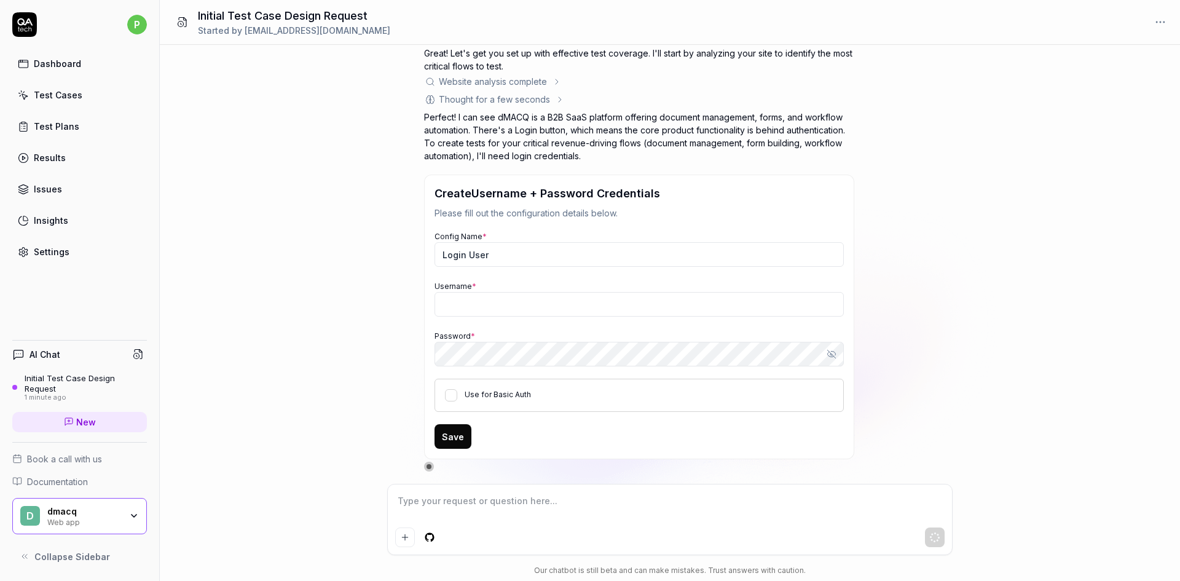
type textarea "*"
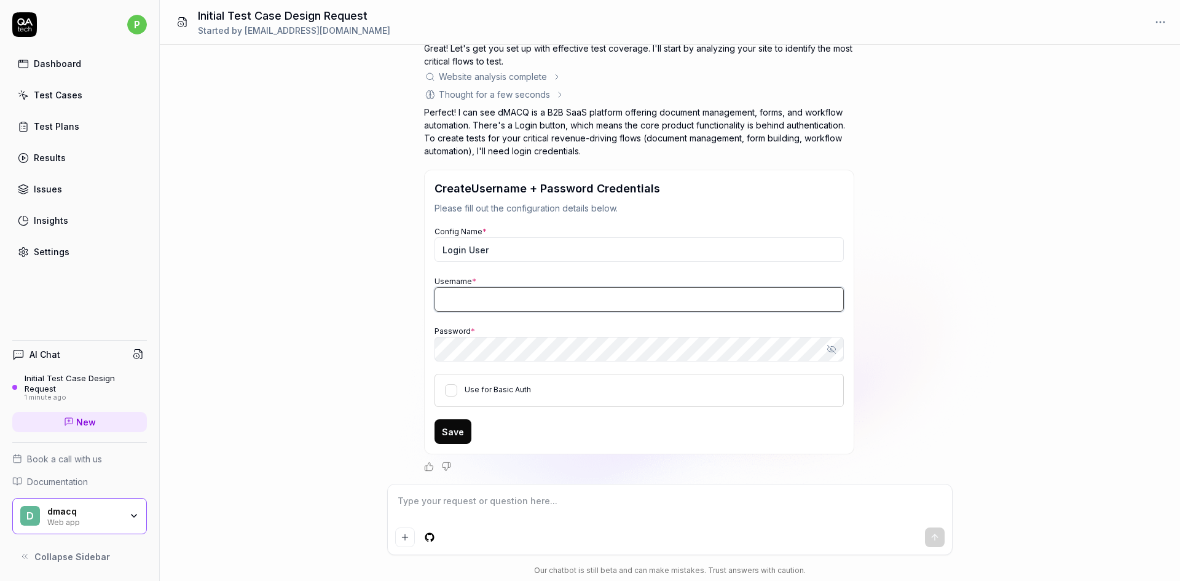
type input "[EMAIL_ADDRESS][DOMAIN_NAME]"
click at [447, 433] on button "Save" at bounding box center [453, 431] width 37 height 25
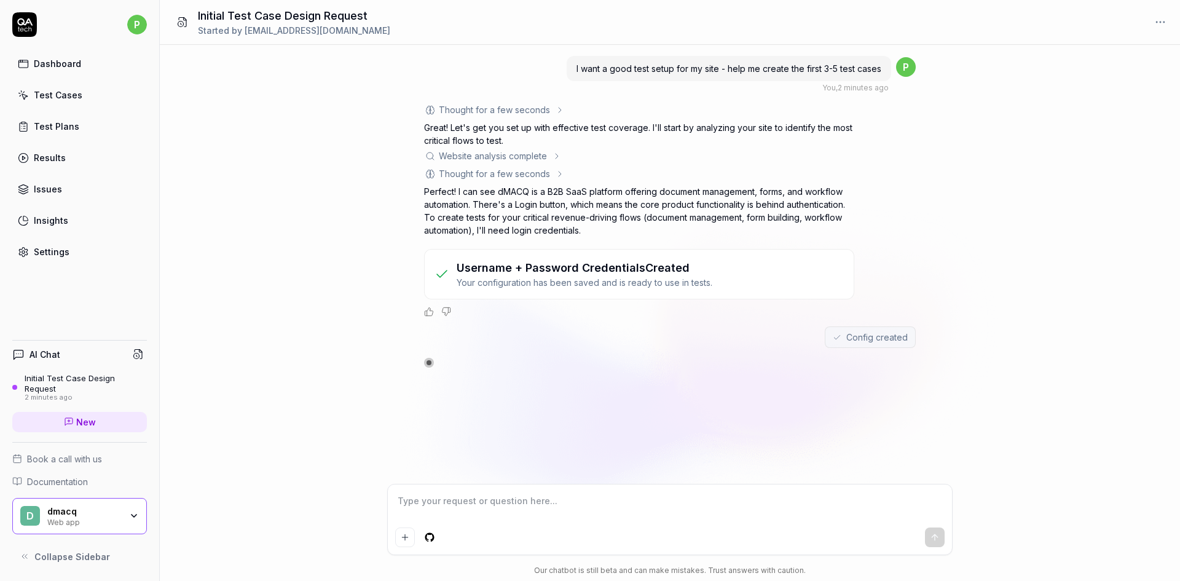
click at [854, 342] on span "Config created" at bounding box center [877, 337] width 61 height 13
click at [50, 90] on div "Test Cases" at bounding box center [58, 95] width 49 height 13
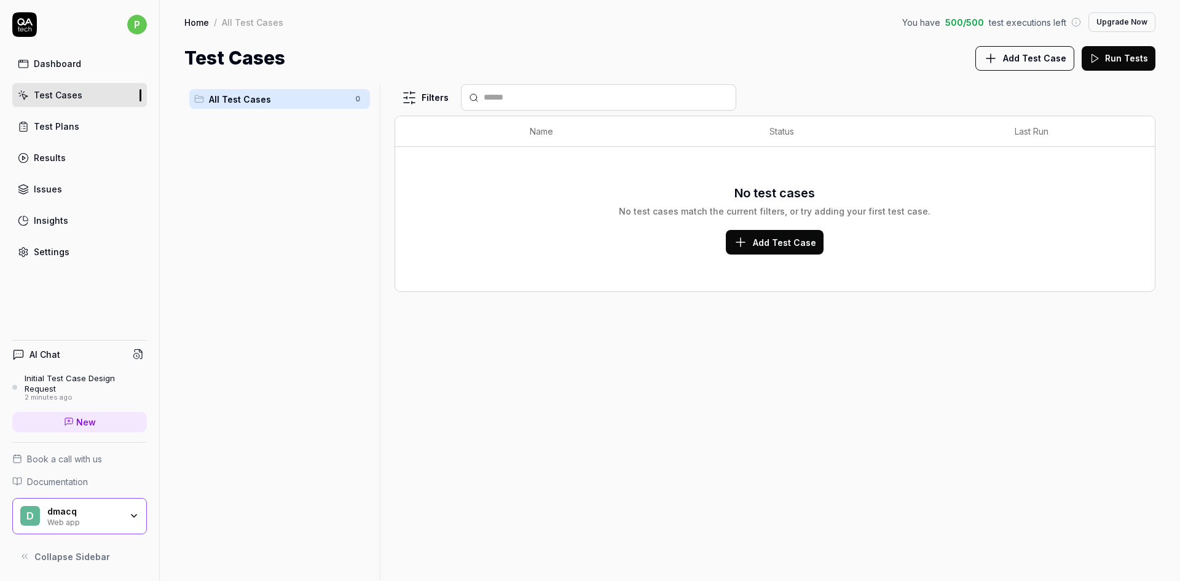
click at [52, 55] on link "Dashboard" at bounding box center [79, 64] width 135 height 24
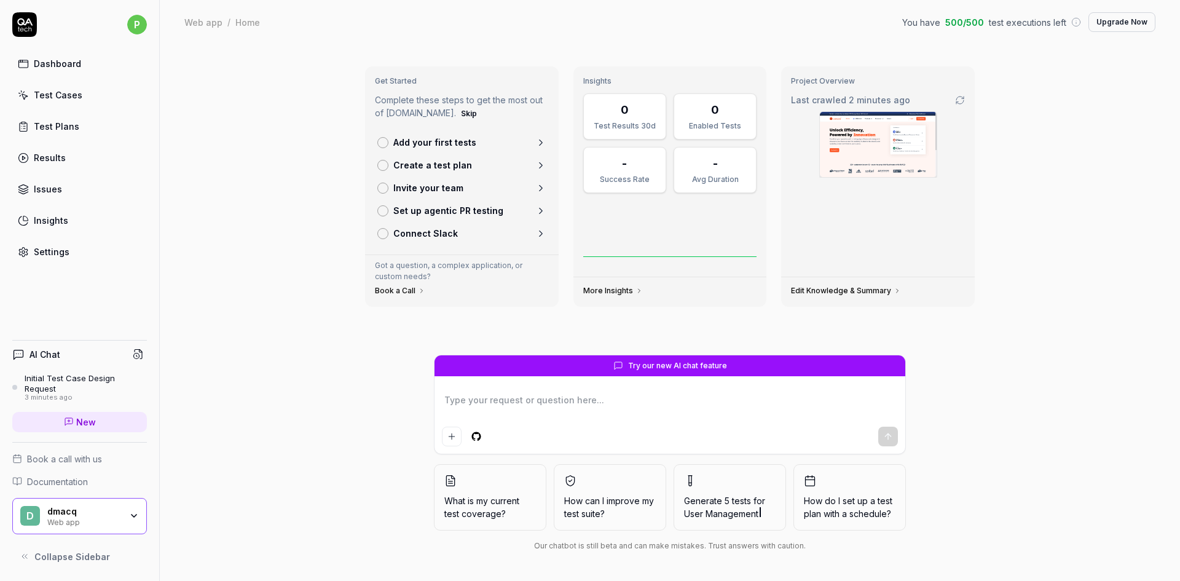
click at [866, 160] on img at bounding box center [878, 144] width 117 height 65
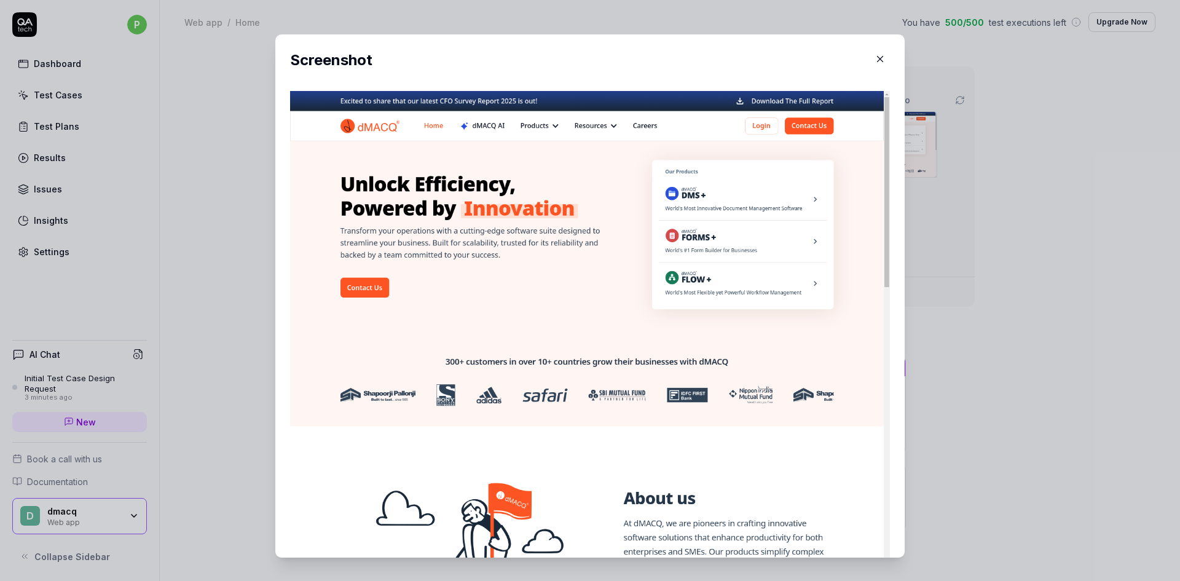
click at [875, 58] on icon "button" at bounding box center [880, 58] width 11 height 11
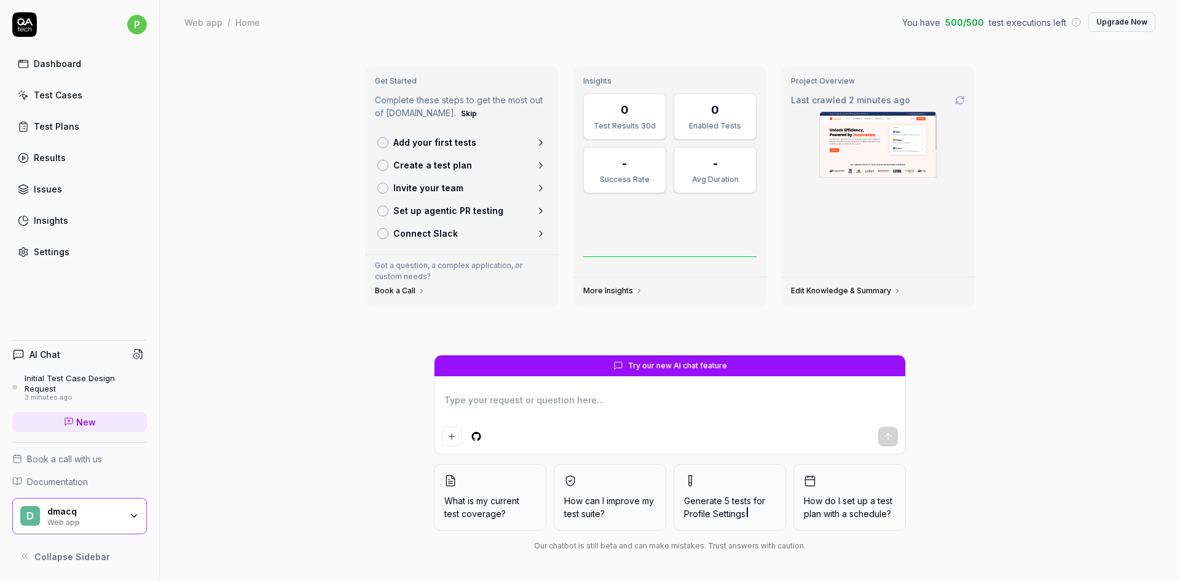
click at [27, 154] on icon at bounding box center [23, 157] width 11 height 11
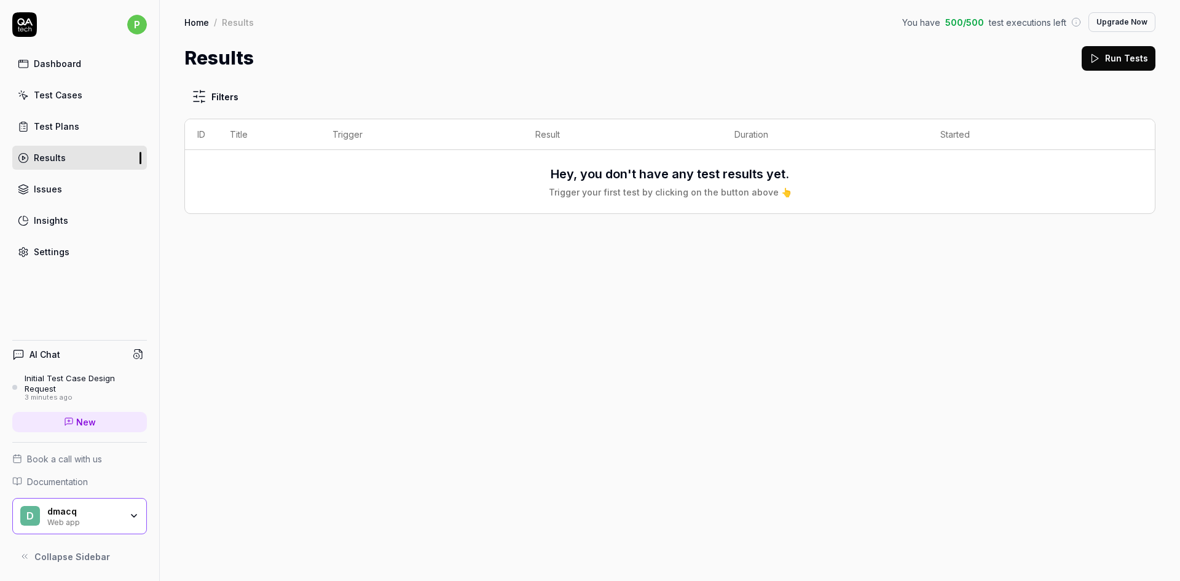
click at [36, 122] on div "Test Plans" at bounding box center [56, 126] width 45 height 13
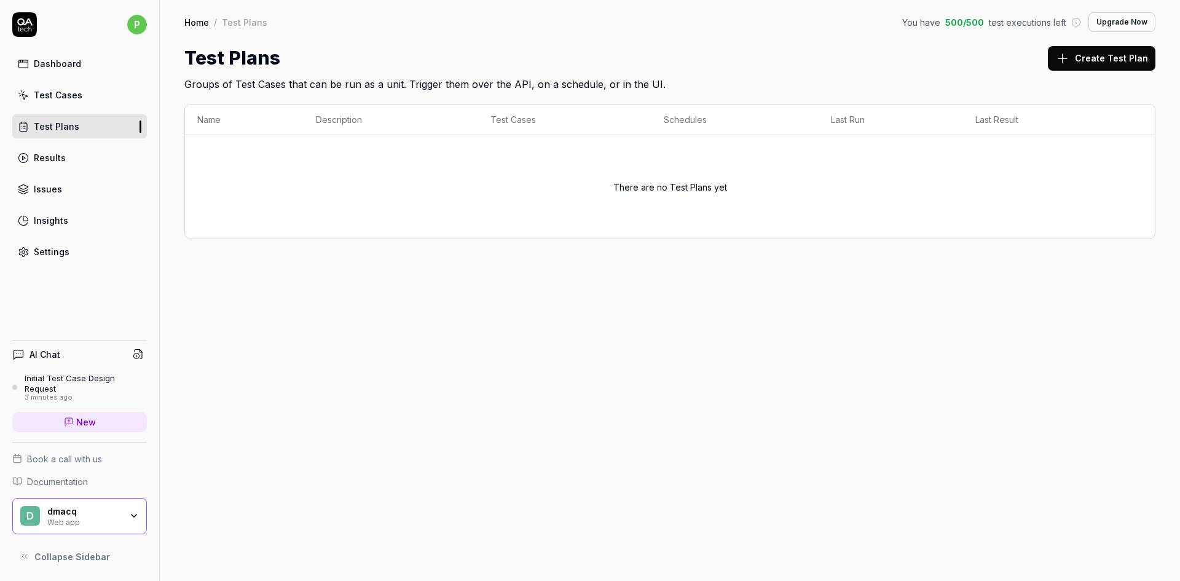
click at [38, 188] on div "Issues" at bounding box center [48, 189] width 28 height 13
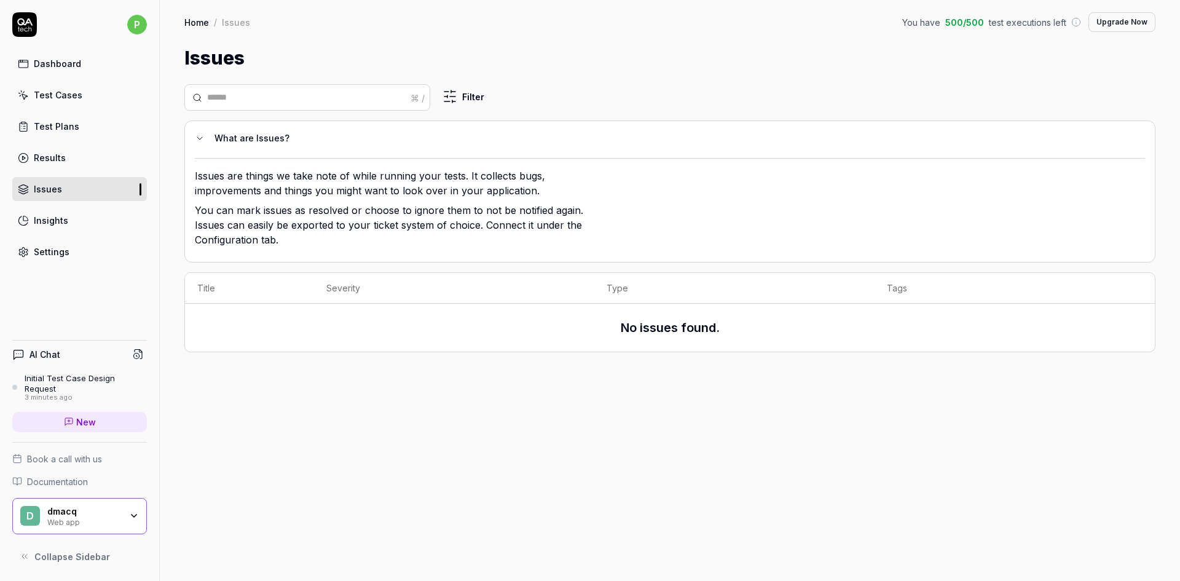
click at [39, 222] on div "Insights" at bounding box center [51, 220] width 34 height 13
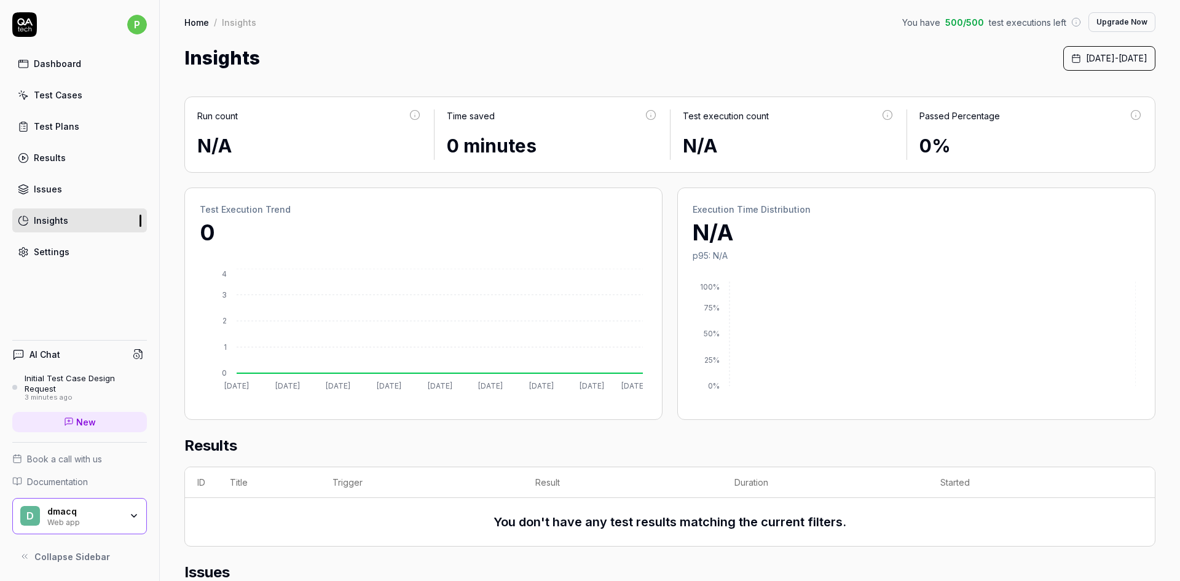
click at [22, 258] on link "Settings" at bounding box center [79, 252] width 135 height 24
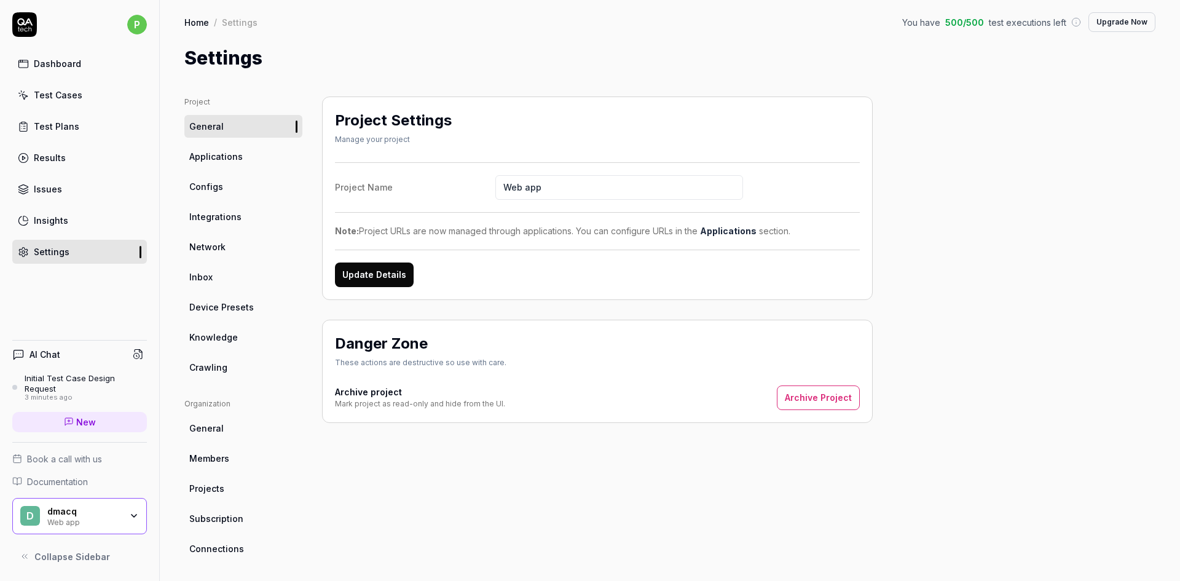
click at [193, 150] on span "Applications" at bounding box center [215, 156] width 53 height 13
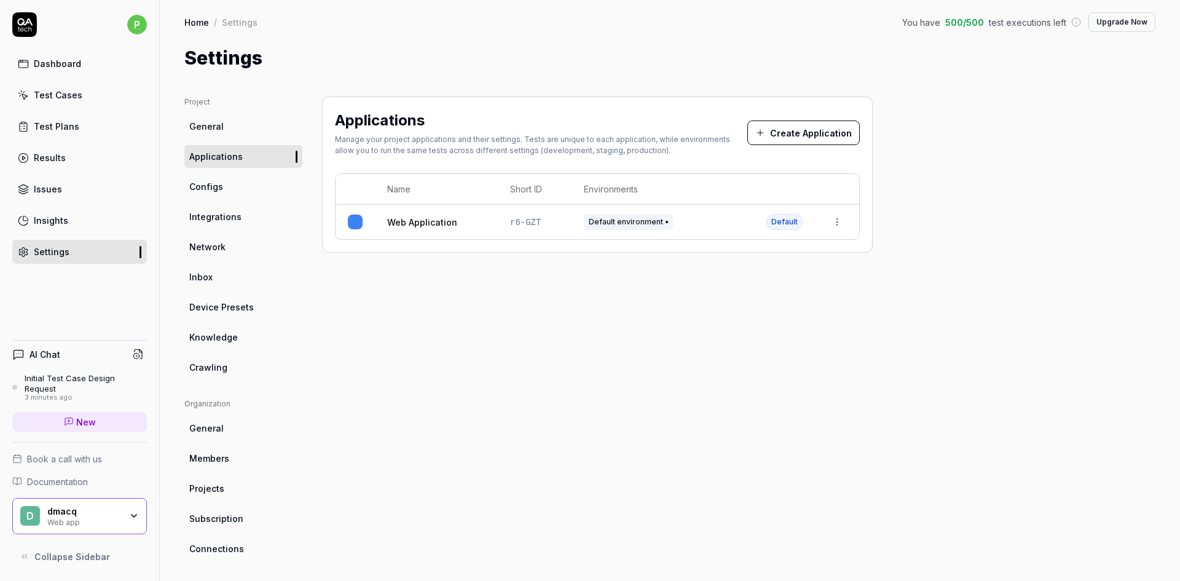
click at [202, 219] on span "Integrations" at bounding box center [215, 216] width 52 height 13
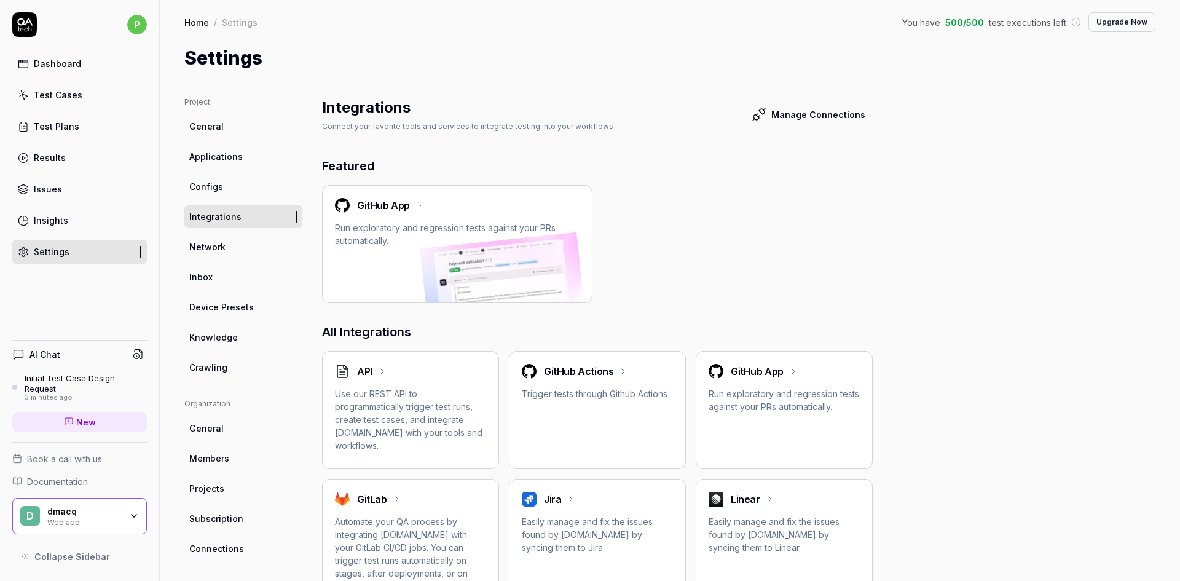
click at [210, 319] on ul "Project General Applications Configs Integrations Network Inbox Device Presets …" at bounding box center [243, 238] width 118 height 282
click at [65, 72] on link "Dashboard" at bounding box center [79, 64] width 135 height 24
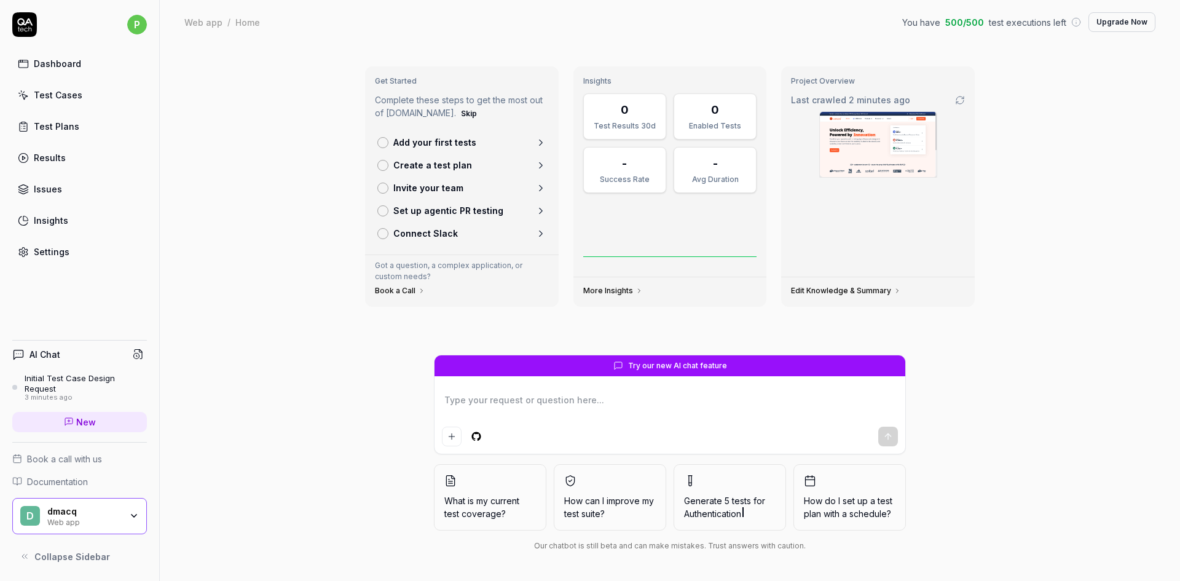
click at [858, 139] on img at bounding box center [878, 144] width 117 height 65
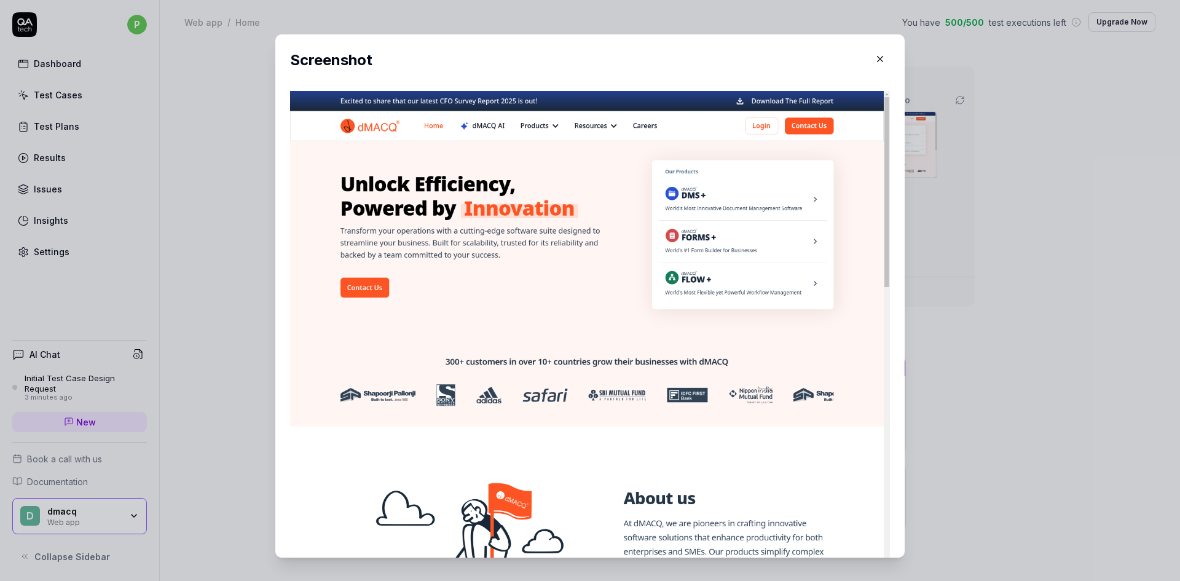
click at [878, 61] on icon "button" at bounding box center [881, 60] width 6 height 6
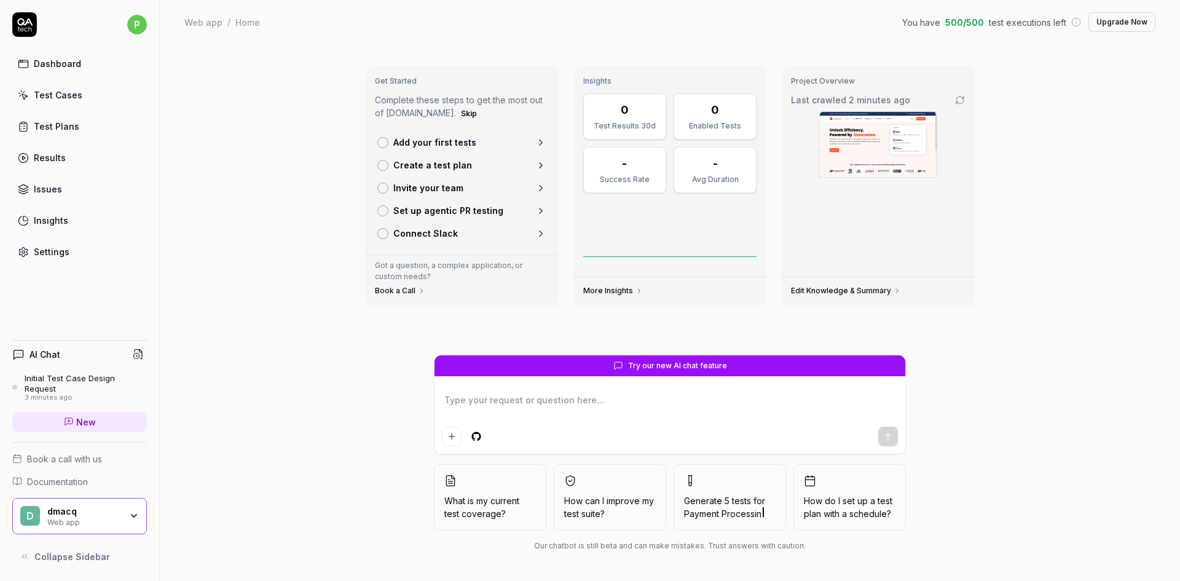
click at [843, 291] on link "Edit Knowledge & Summary" at bounding box center [846, 291] width 110 height 10
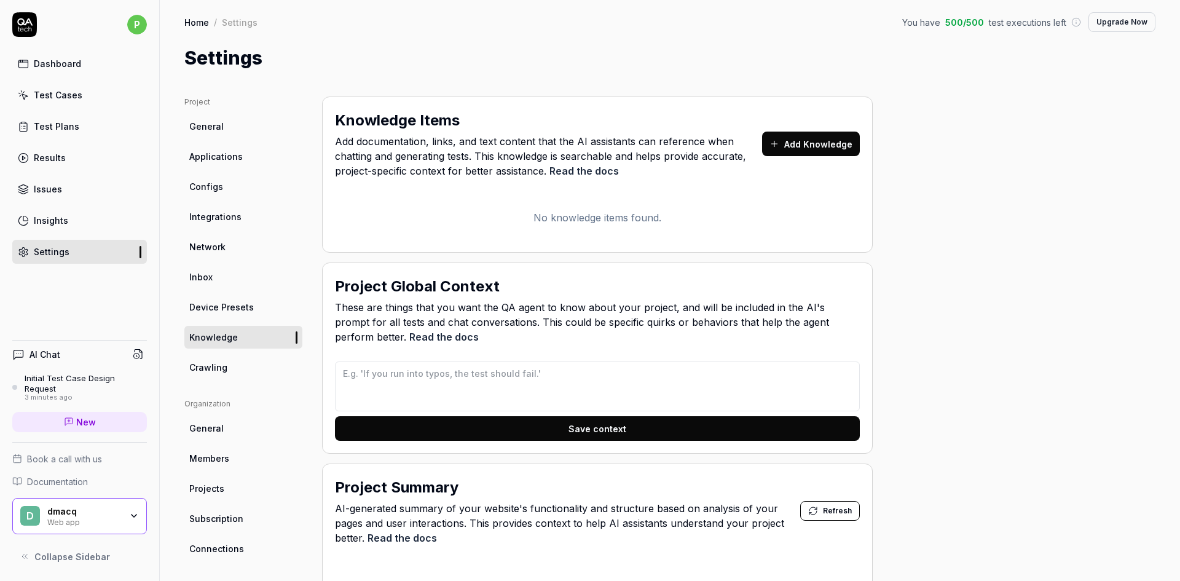
click at [49, 58] on div "Dashboard" at bounding box center [57, 63] width 47 height 13
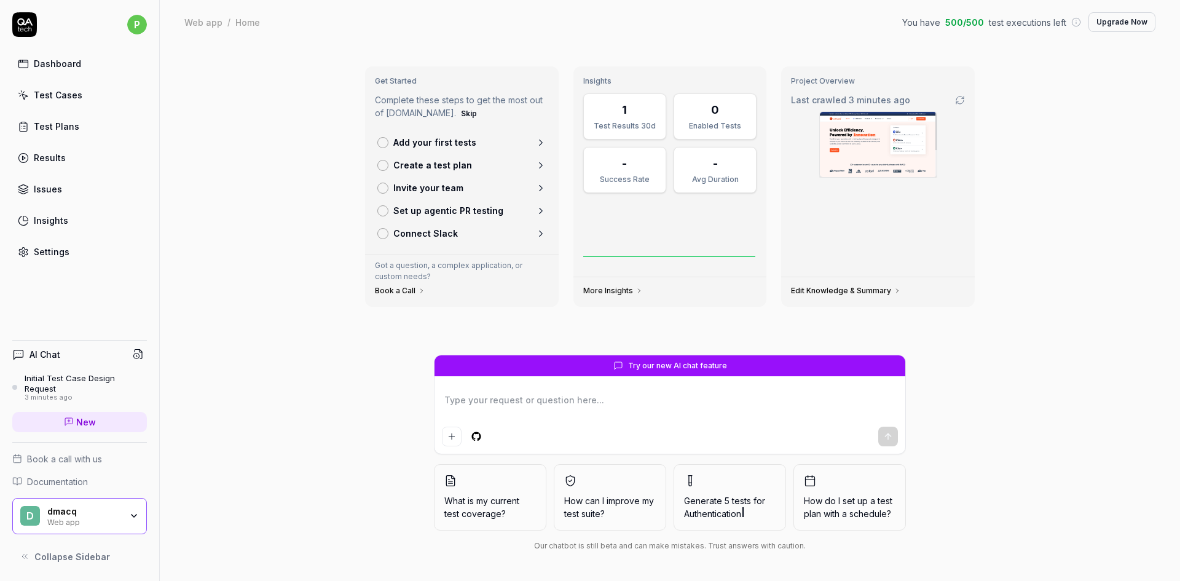
click at [524, 383] on form "Try our new AI chat feature" at bounding box center [670, 405] width 472 height 100
click at [499, 516] on span "What is my current test coverage?" at bounding box center [491, 507] width 92 height 26
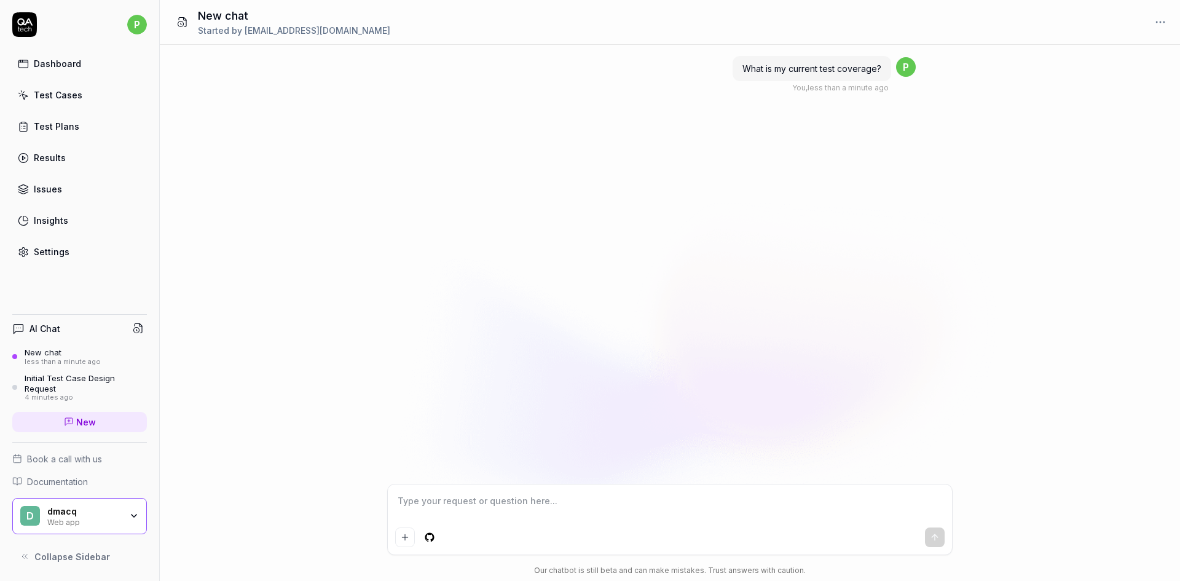
click at [502, 506] on textarea at bounding box center [670, 507] width 550 height 31
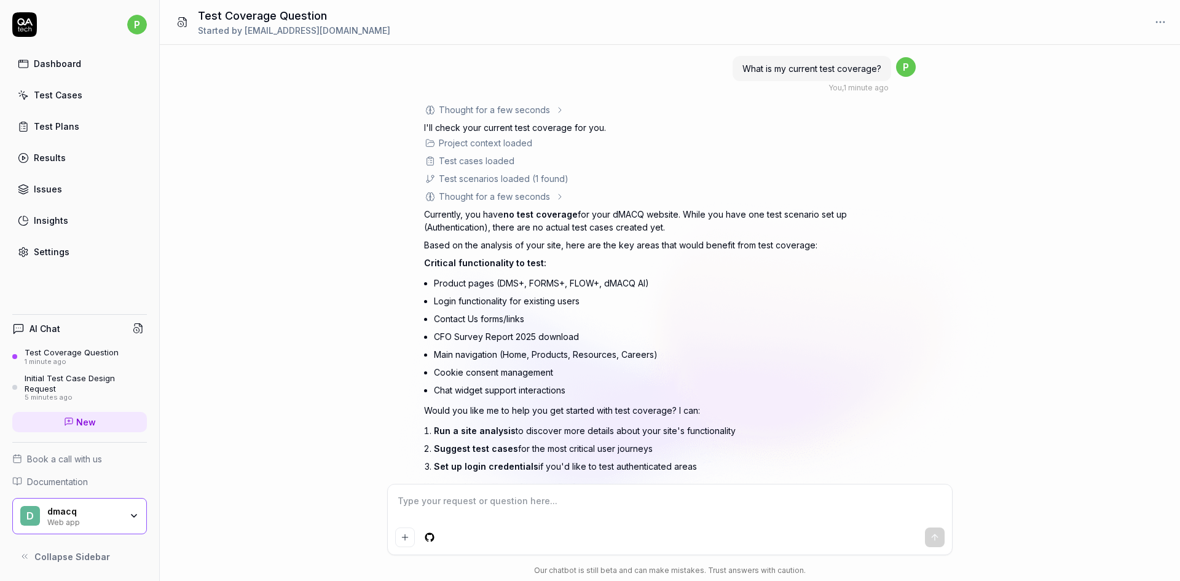
scroll to position [39, 0]
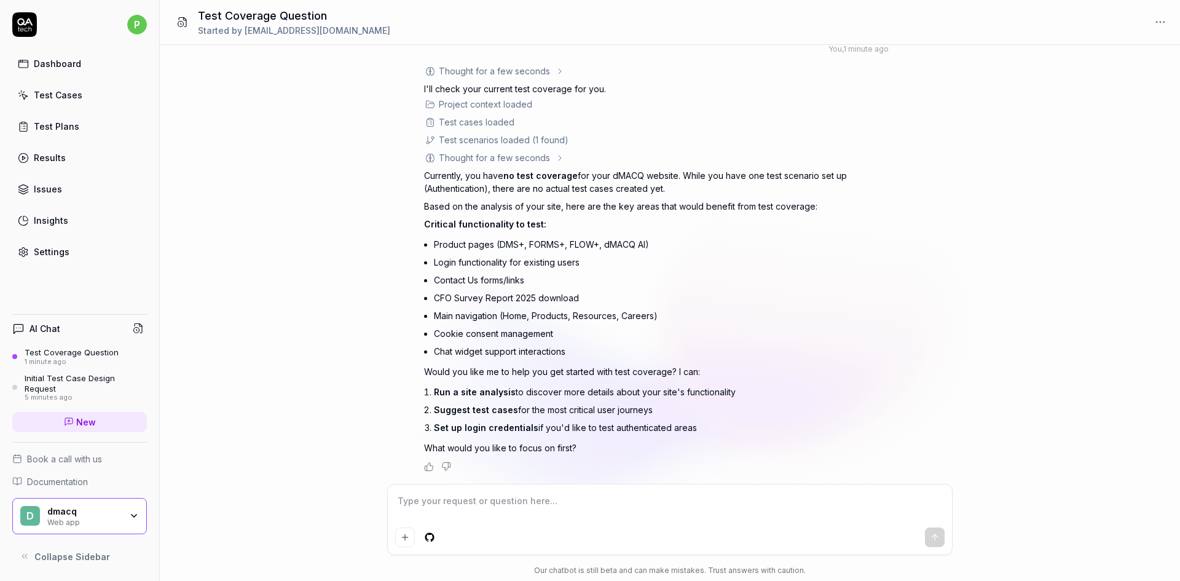
click at [507, 507] on textarea at bounding box center [670, 507] width 550 height 31
type textarea "*"
type textarea "[URL][DOMAIN_NAME]"
type textarea "*"
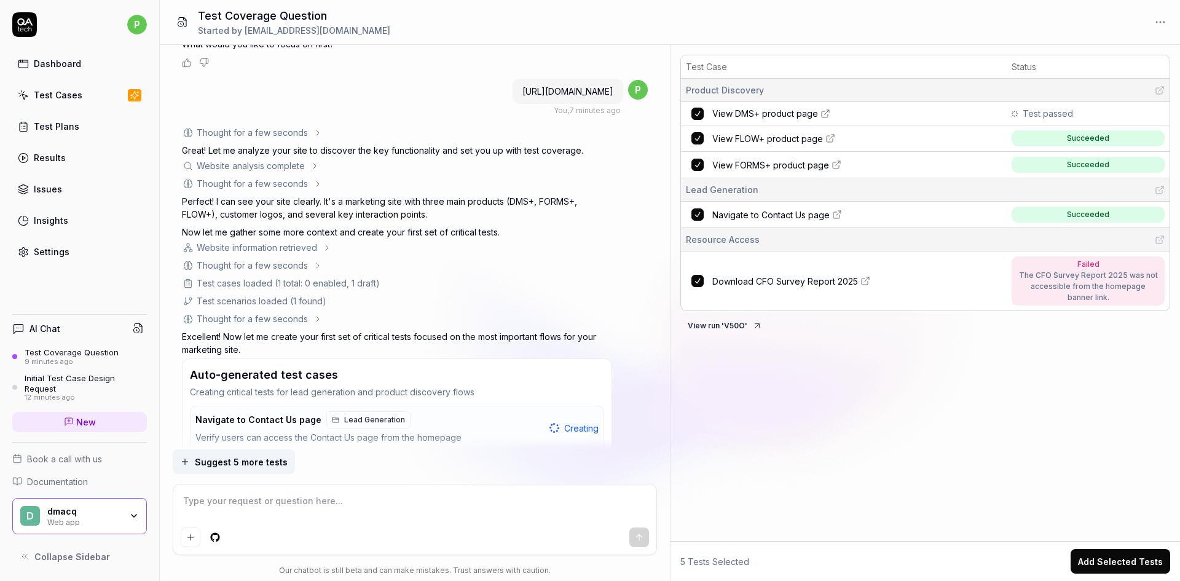
scroll to position [738, 0]
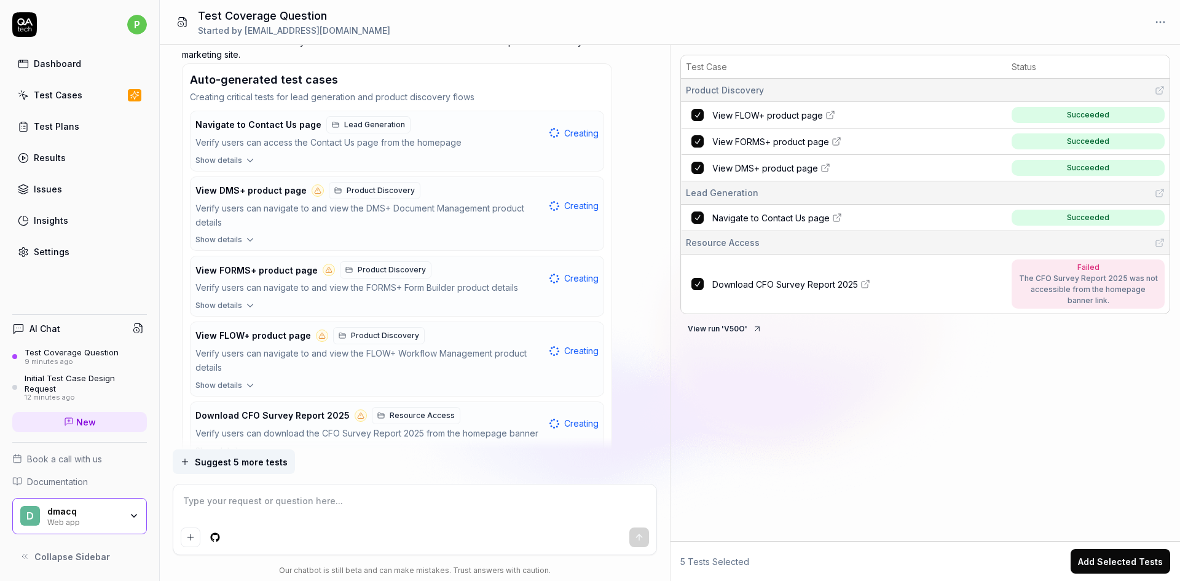
click at [245, 240] on icon "button" at bounding box center [250, 239] width 11 height 11
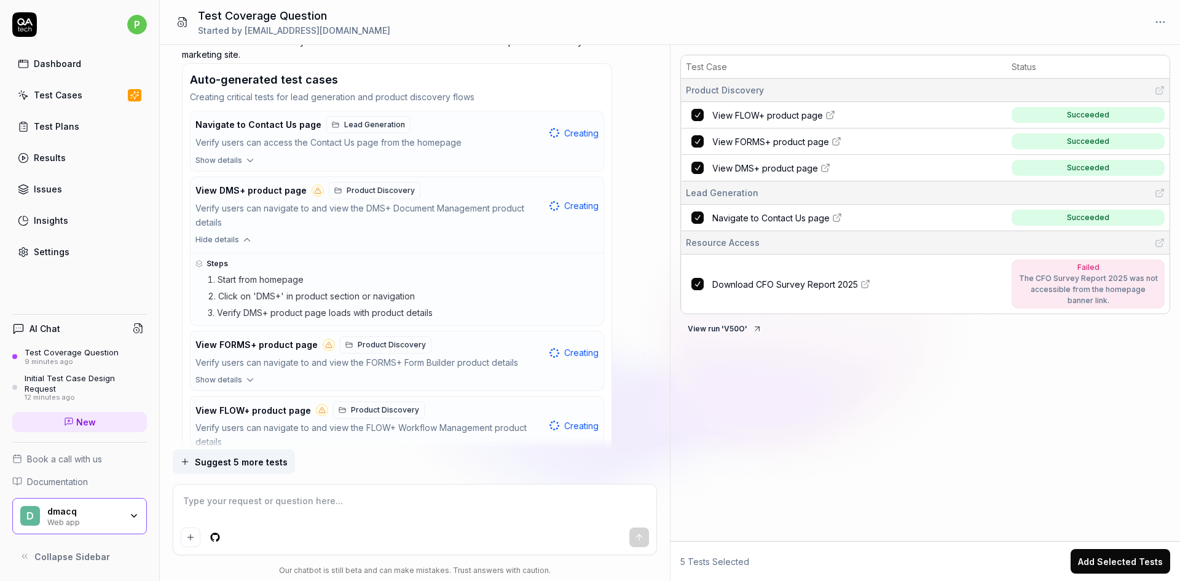
click at [244, 240] on icon "button" at bounding box center [247, 239] width 11 height 11
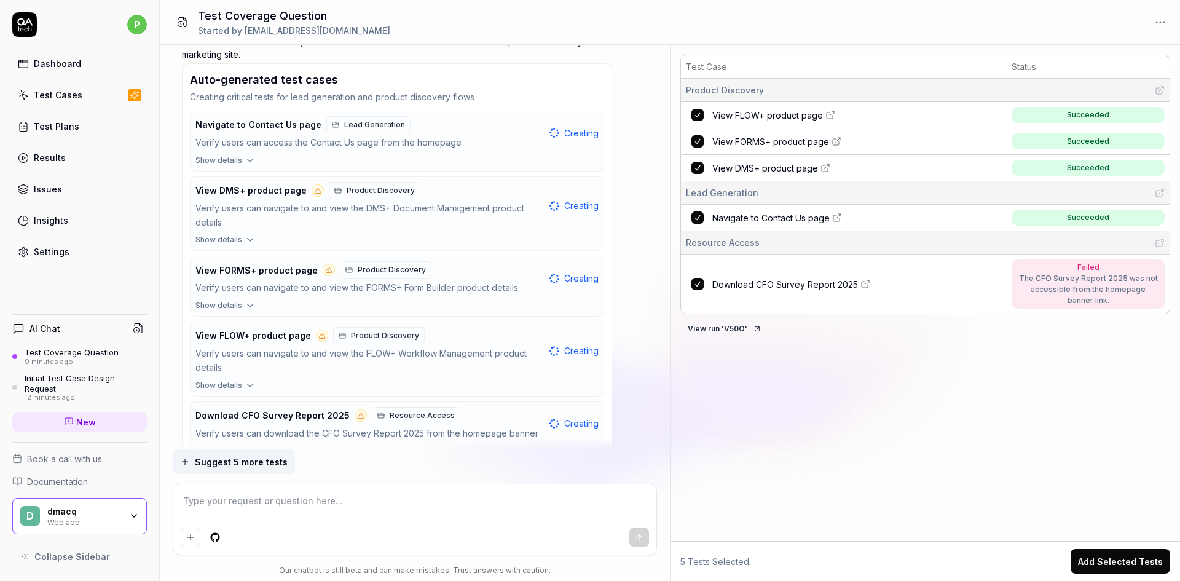
click at [238, 159] on span "Show details" at bounding box center [219, 160] width 47 height 11
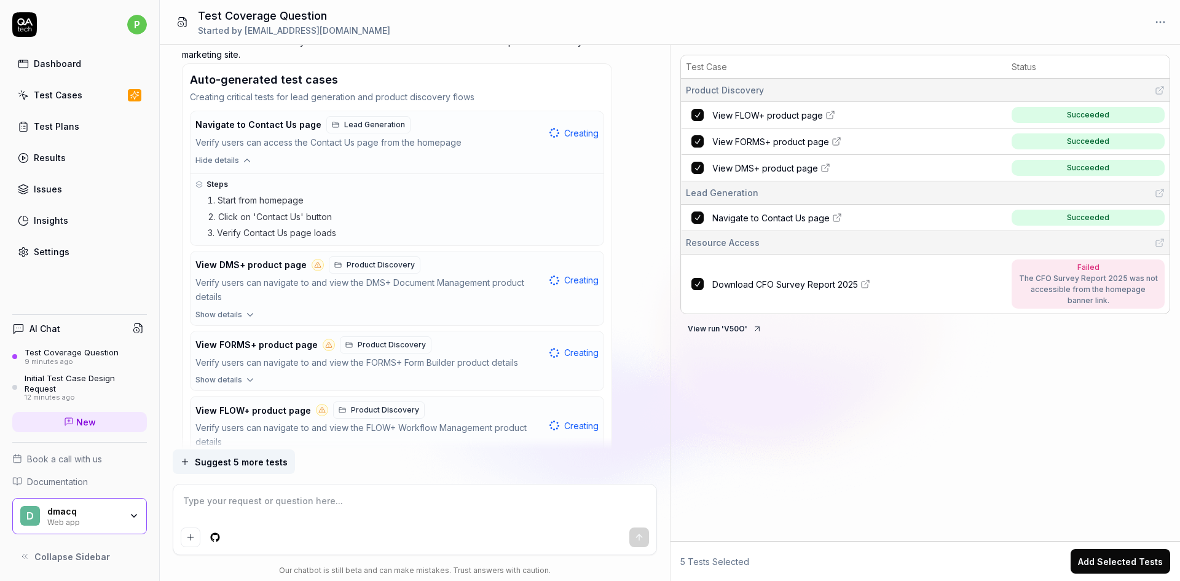
click at [258, 376] on button "Show details" at bounding box center [397, 382] width 413 height 16
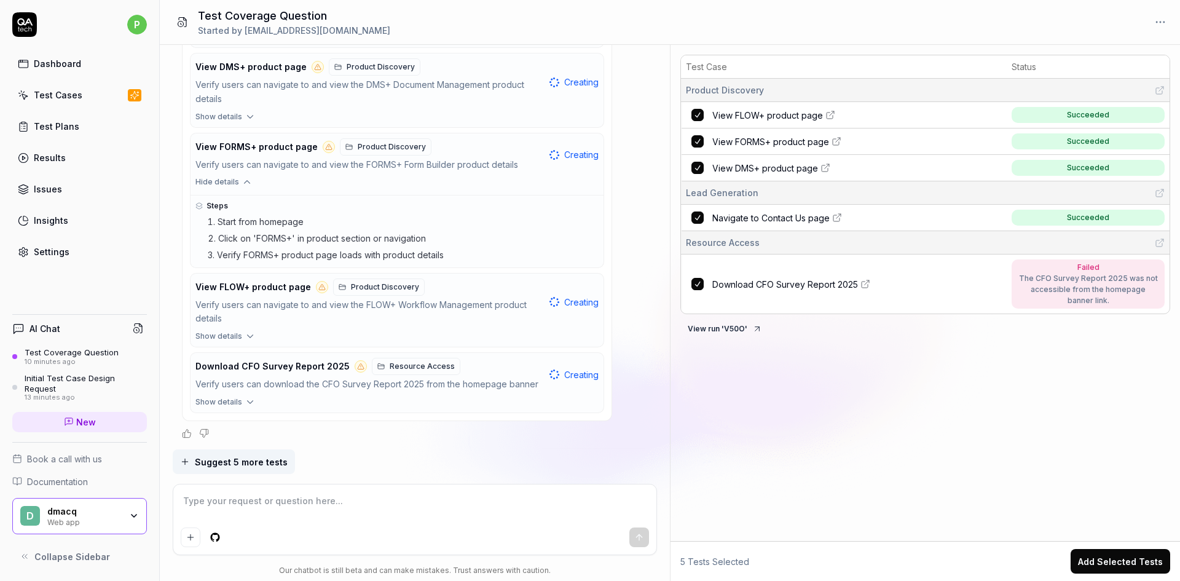
scroll to position [968, 0]
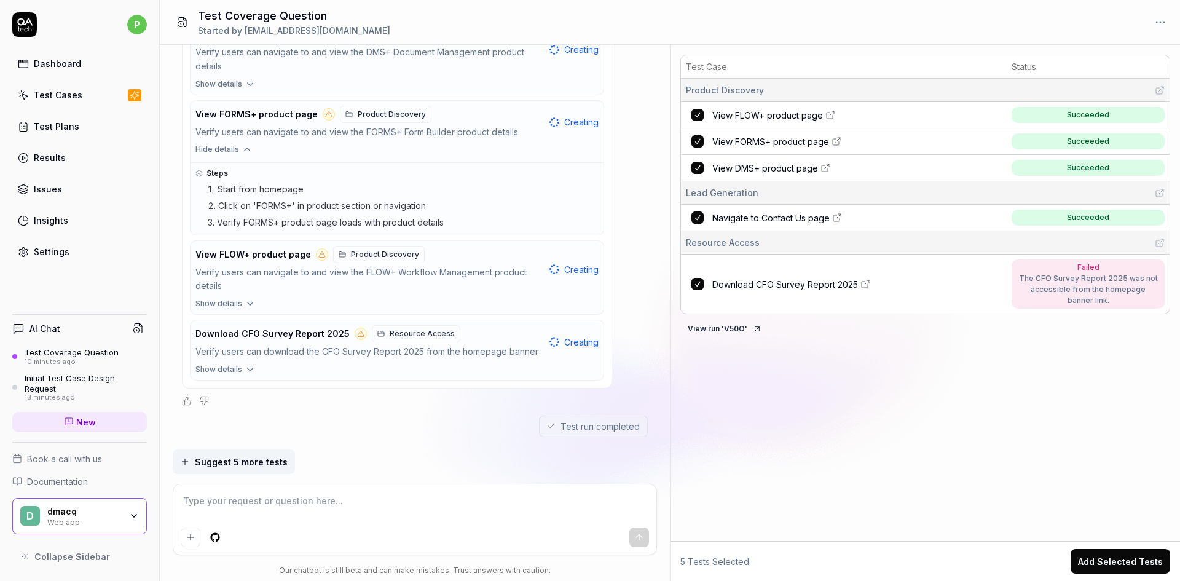
click at [242, 370] on button "Show details" at bounding box center [397, 372] width 413 height 16
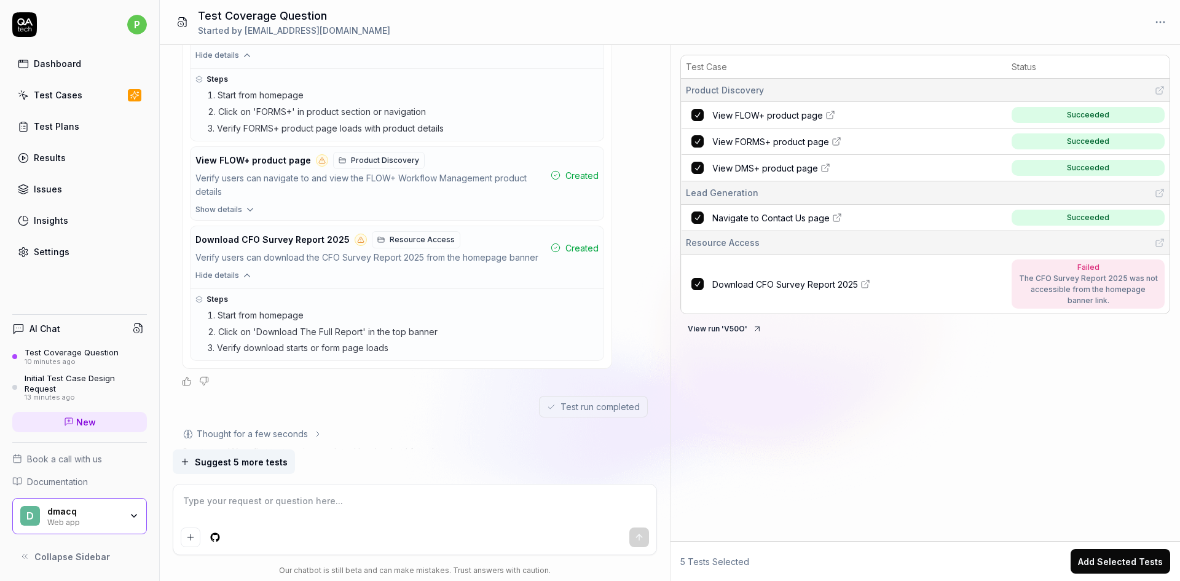
scroll to position [1541, 0]
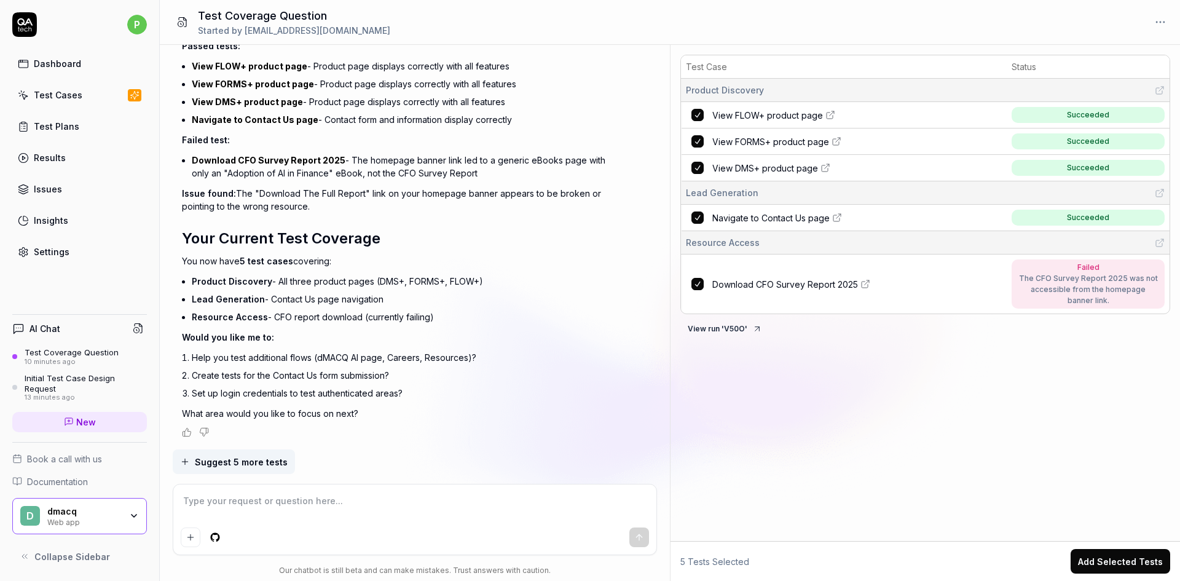
click at [48, 564] on button "Collapse Sidebar" at bounding box center [79, 556] width 135 height 25
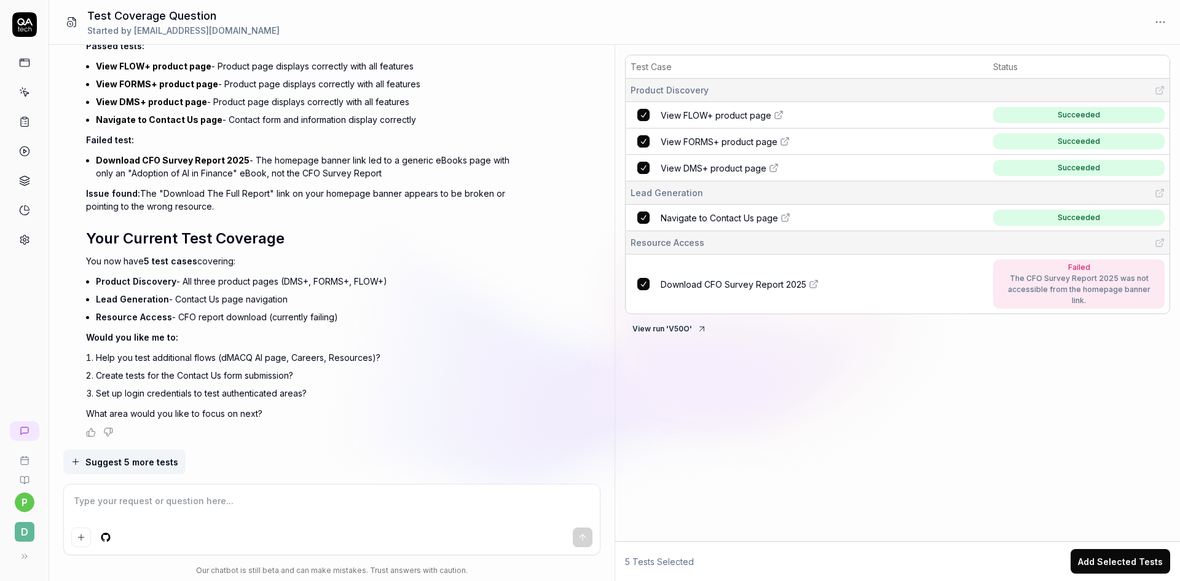
click at [30, 561] on button at bounding box center [24, 556] width 25 height 25
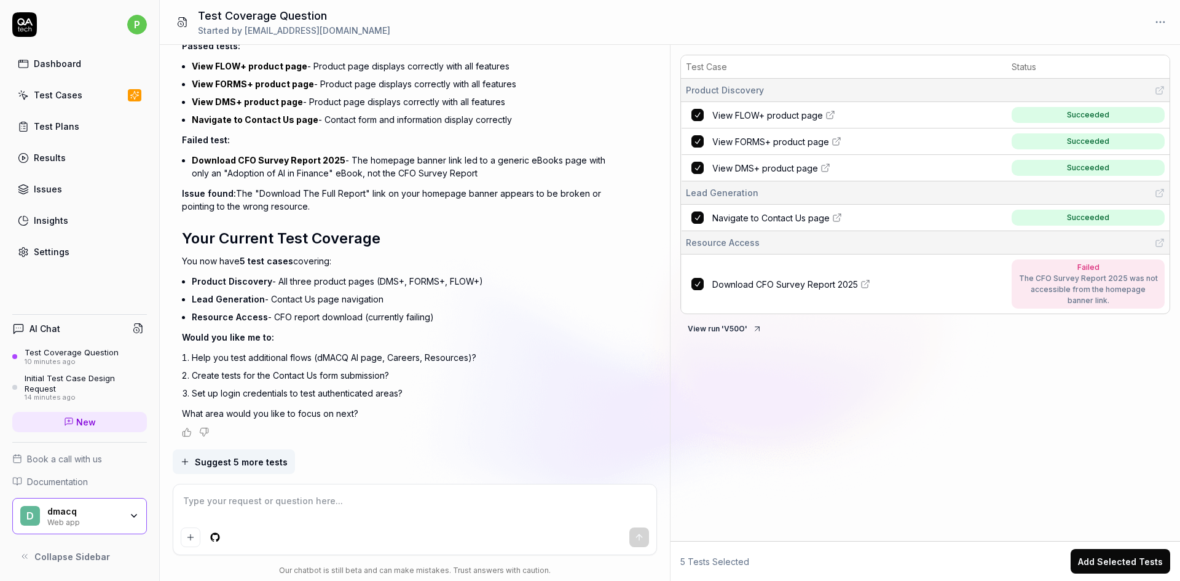
click at [30, 561] on button "Collapse Sidebar" at bounding box center [79, 556] width 135 height 25
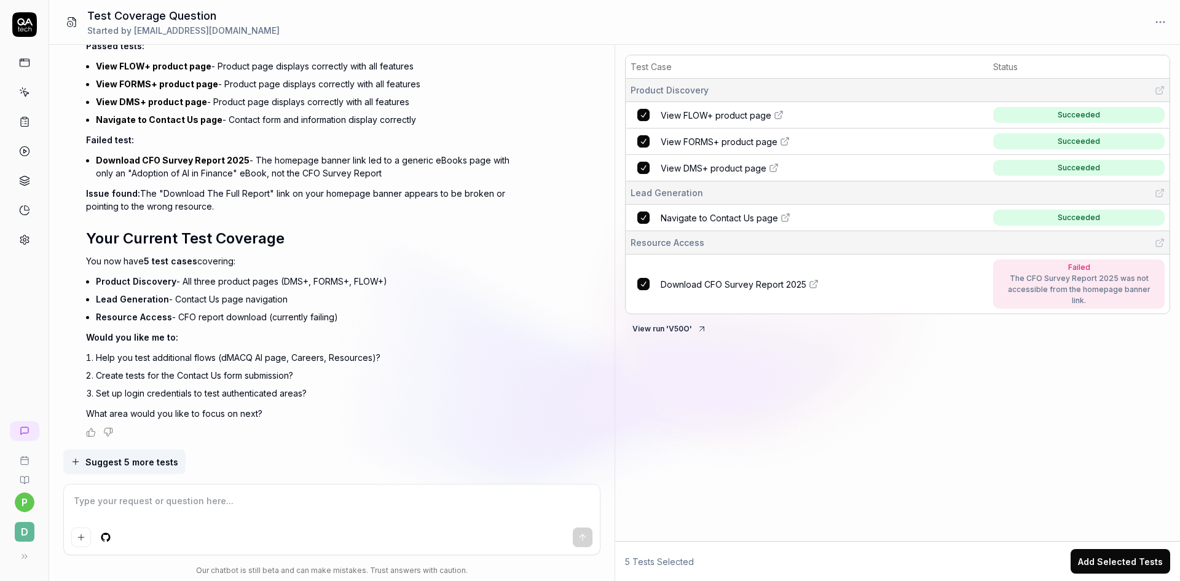
click at [30, 561] on button at bounding box center [24, 556] width 25 height 25
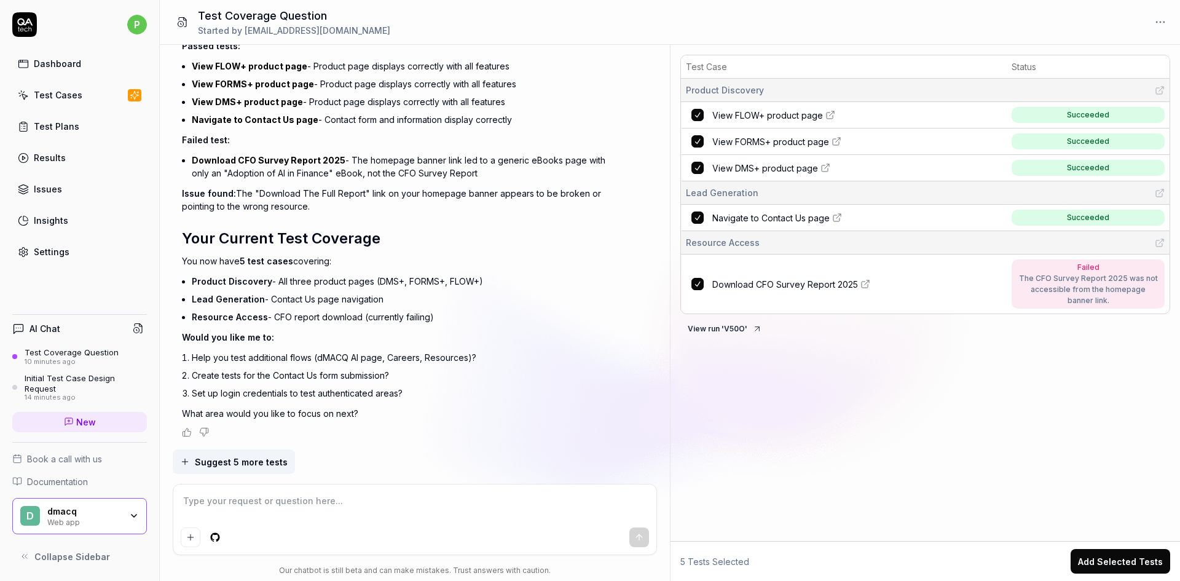
click at [60, 564] on button "Collapse Sidebar" at bounding box center [79, 556] width 135 height 25
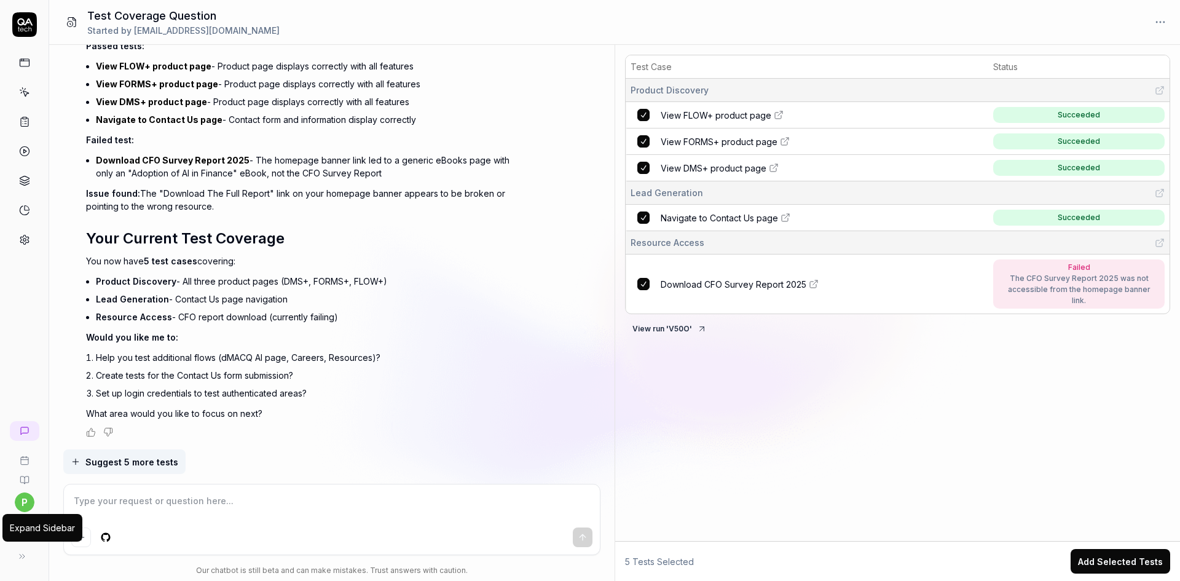
click at [31, 561] on button at bounding box center [22, 556] width 25 height 25
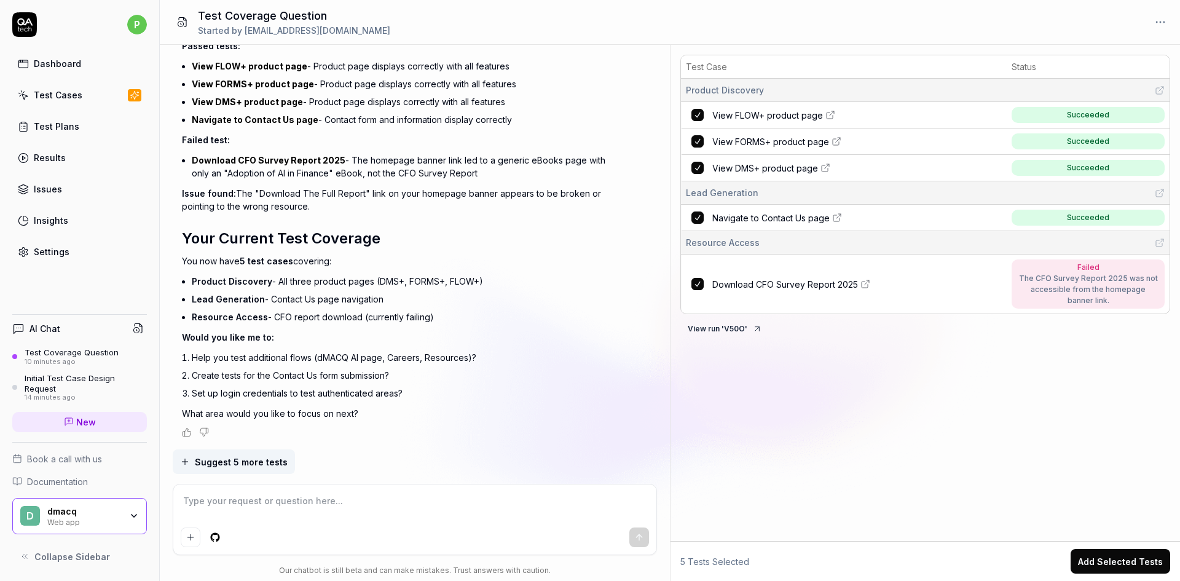
click at [27, 562] on button "Collapse Sidebar" at bounding box center [79, 556] width 135 height 25
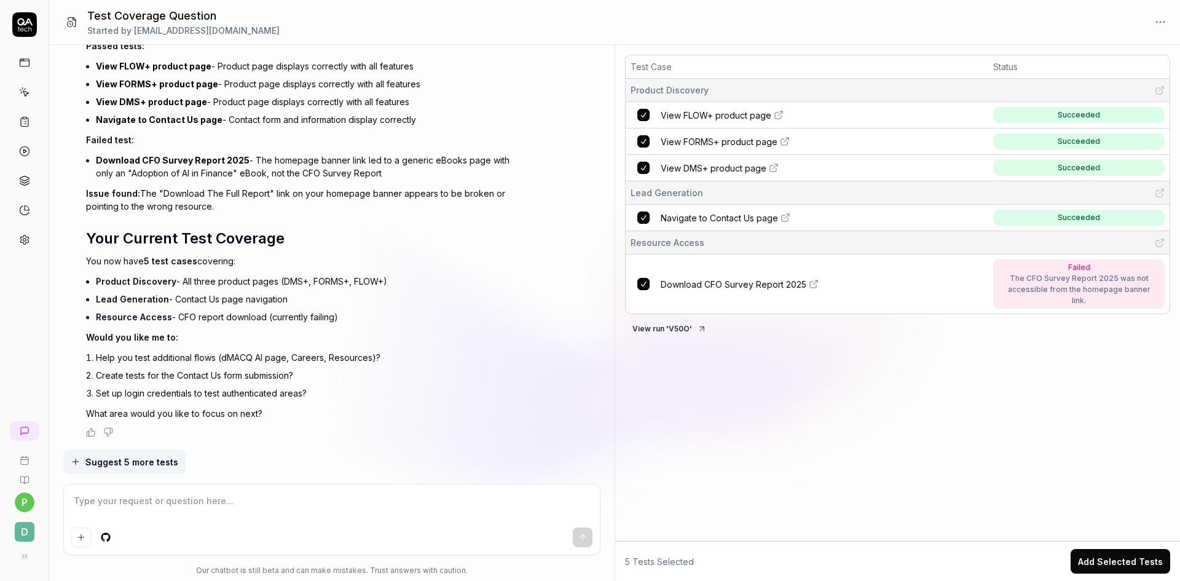
type textarea "*"
